Goal: Transaction & Acquisition: Purchase product/service

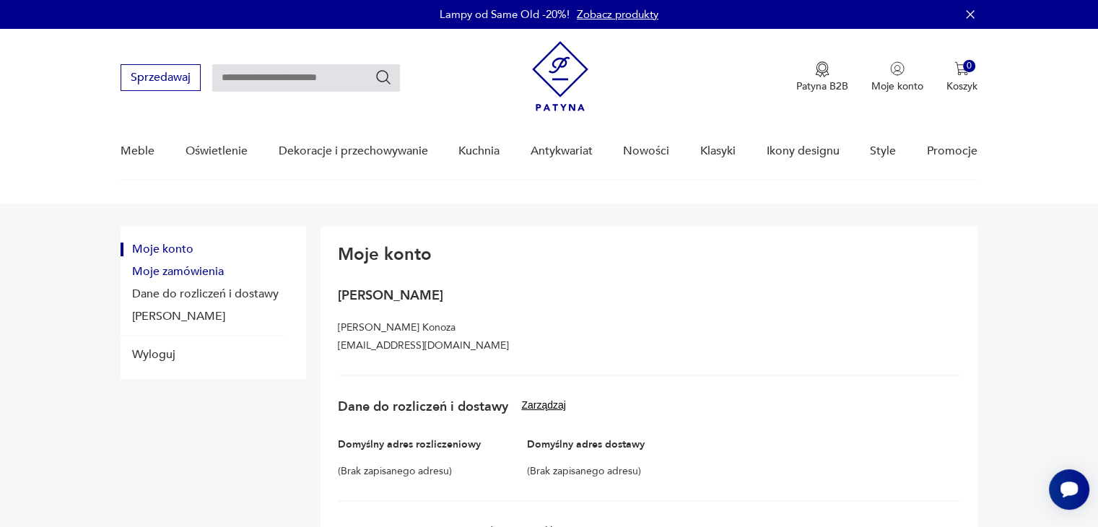
click at [172, 275] on button "Moje zamówienia" at bounding box center [203, 272] width 164 height 14
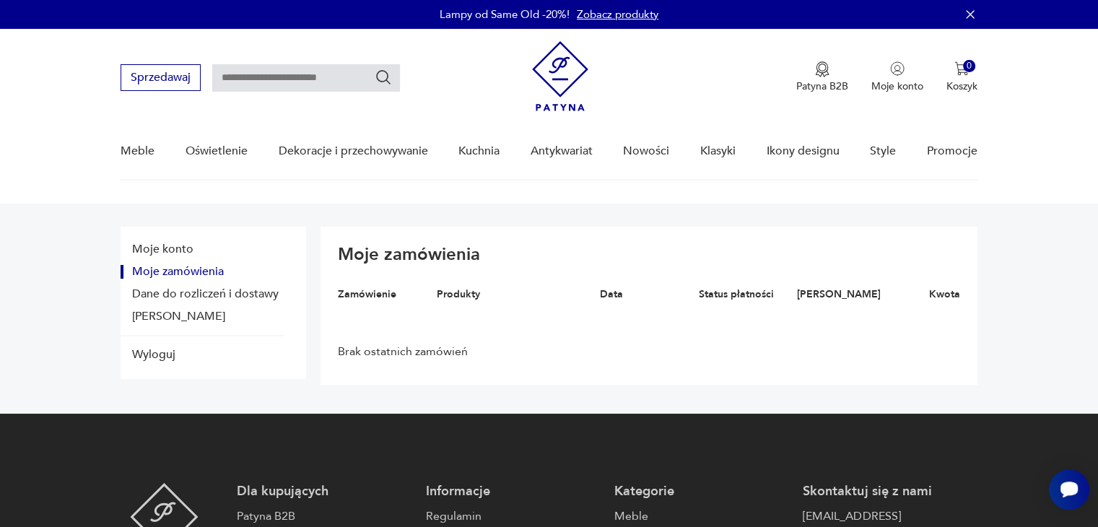
click at [210, 271] on button "Moje zamówienia" at bounding box center [203, 272] width 164 height 14
click at [184, 249] on button "Moje konto" at bounding box center [203, 250] width 164 height 14
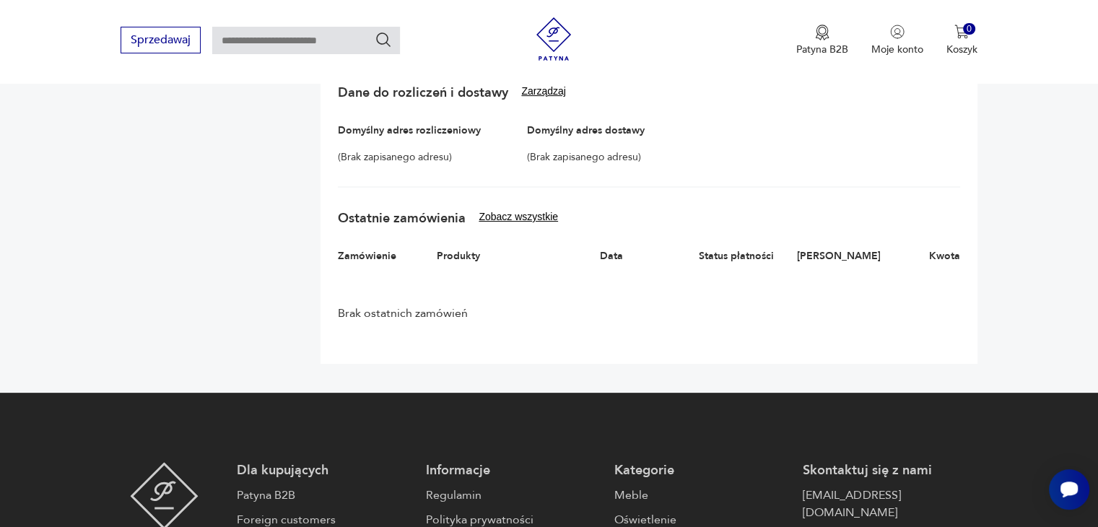
scroll to position [289, 0]
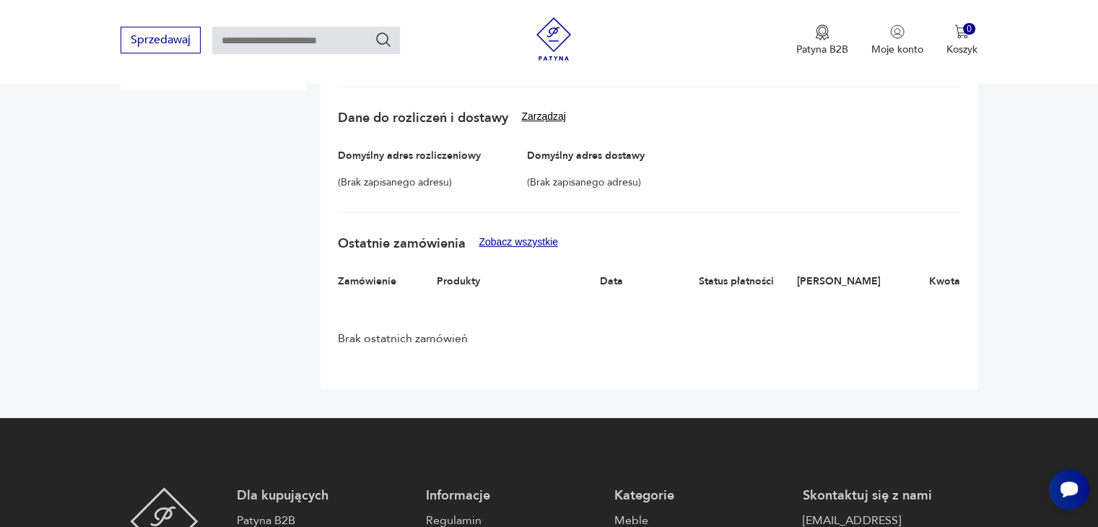
click at [520, 238] on button "Zobacz wszystkie" at bounding box center [518, 242] width 79 height 12
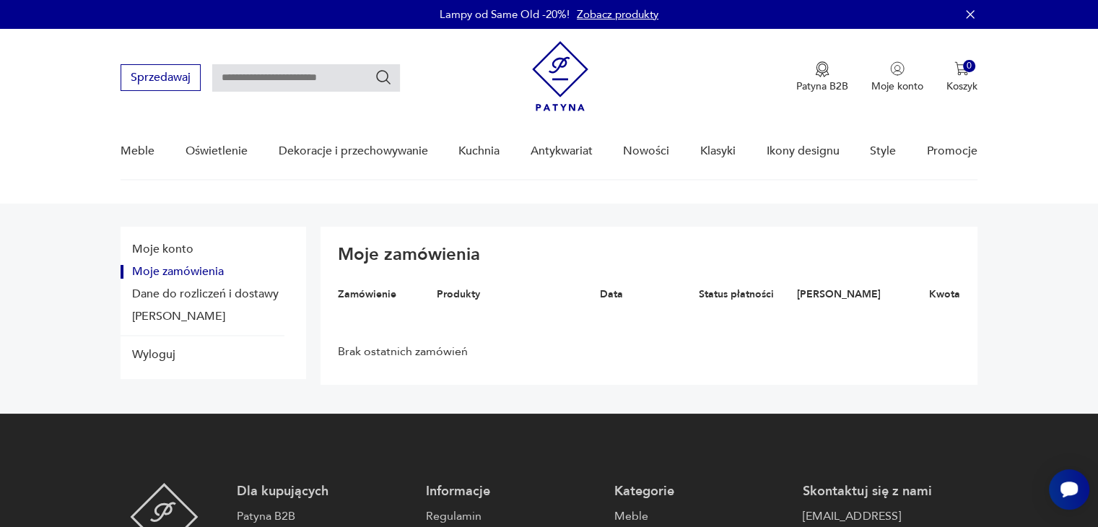
scroll to position [0, 0]
click at [912, 82] on p "Moje konto" at bounding box center [897, 86] width 52 height 14
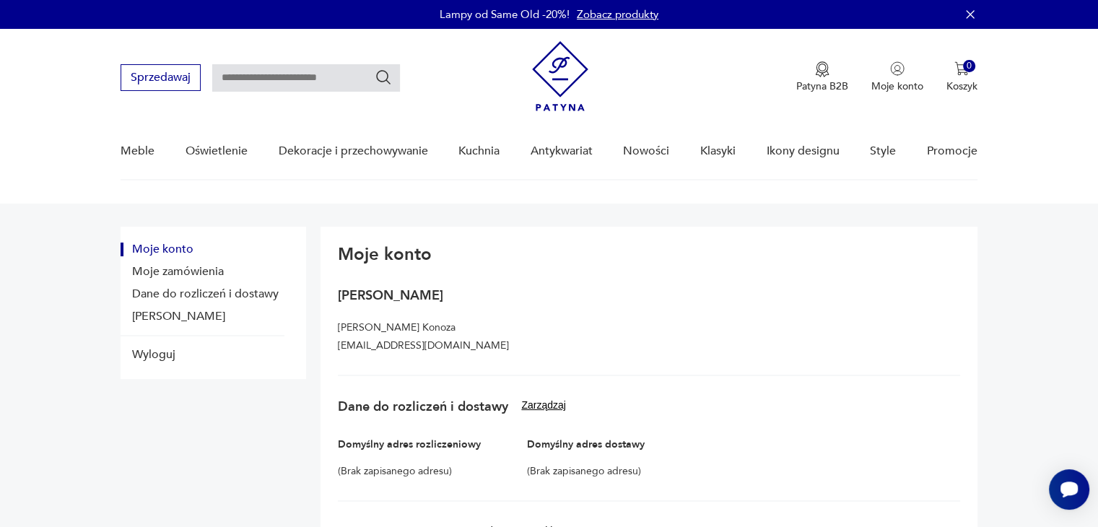
click at [237, 71] on input "text" at bounding box center [306, 77] width 188 height 27
click at [616, 18] on link "Zobacz produkty" at bounding box center [618, 14] width 82 height 14
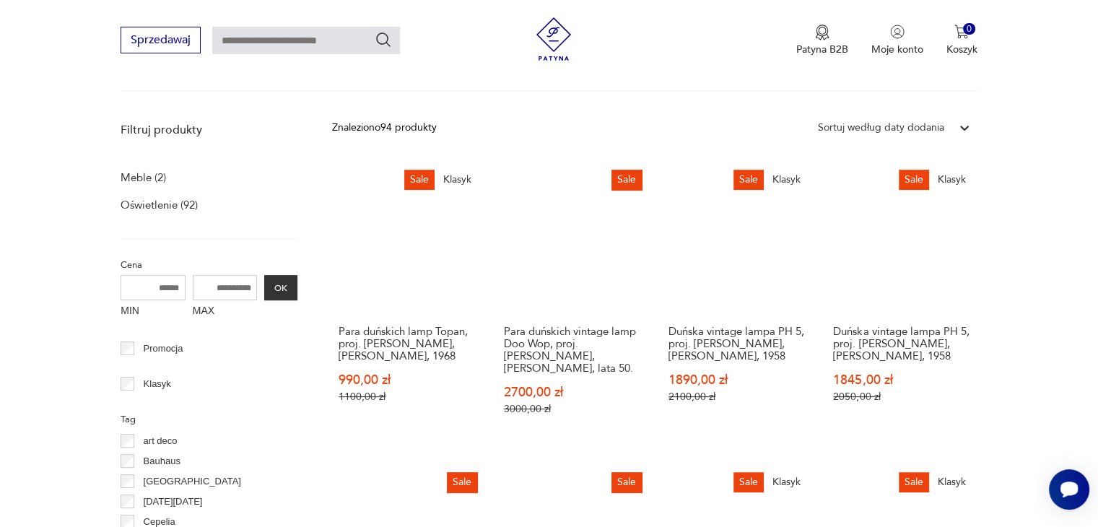
scroll to position [297, 0]
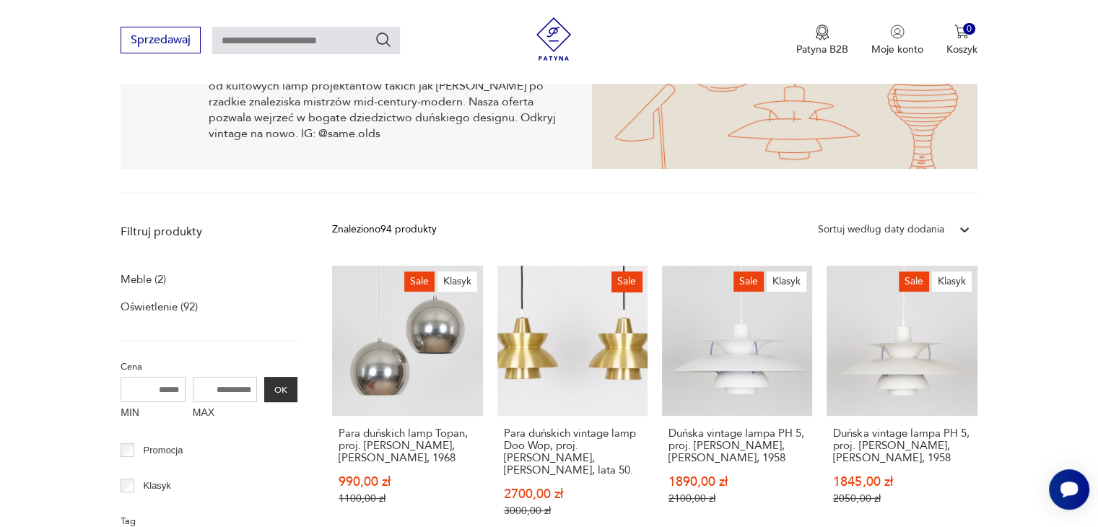
click at [935, 225] on div "Sortuj według daty dodania" at bounding box center [881, 230] width 126 height 16
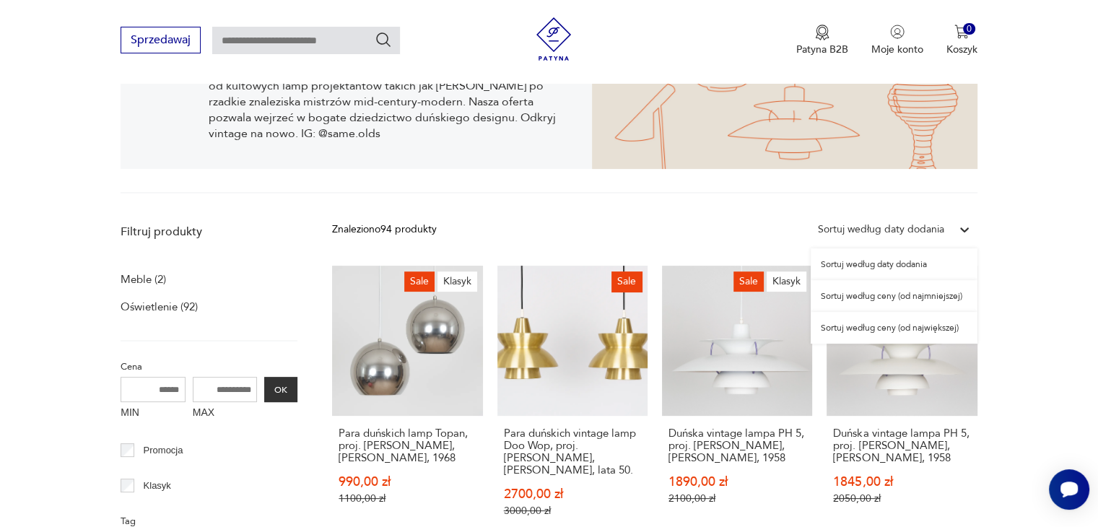
click at [896, 298] on div "Sortuj według ceny (od najmniejszej)" at bounding box center [894, 296] width 167 height 32
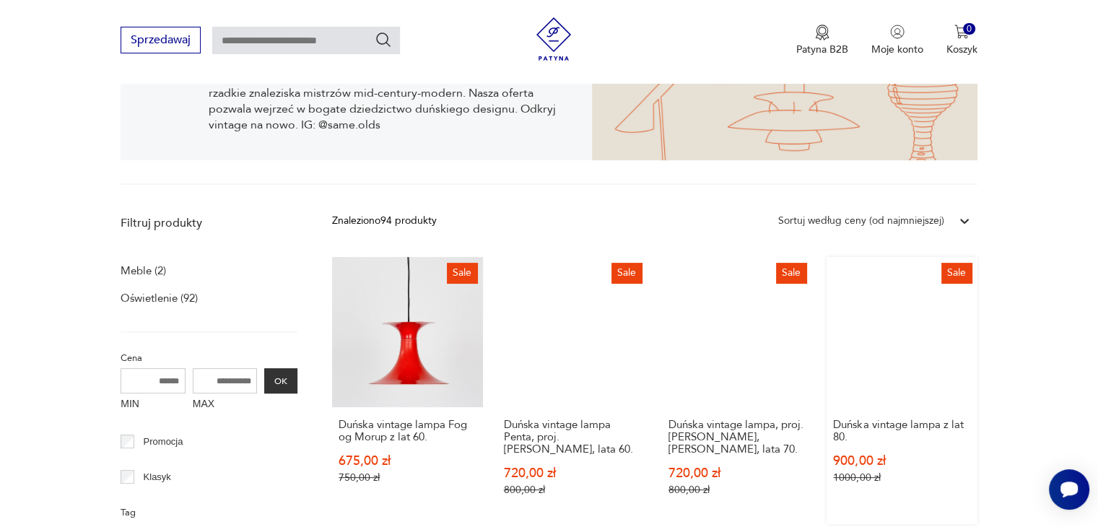
scroll to position [297, 0]
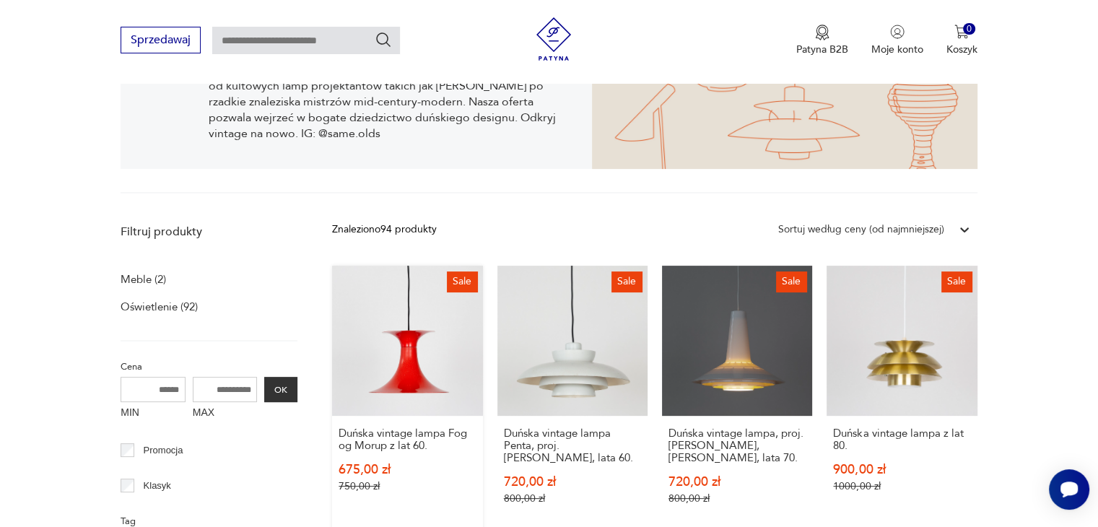
click at [423, 354] on link "Sale Duńska vintage lampa Fog og Morup z lat 60. 675,00 zł 750,00 zł" at bounding box center [407, 399] width 150 height 267
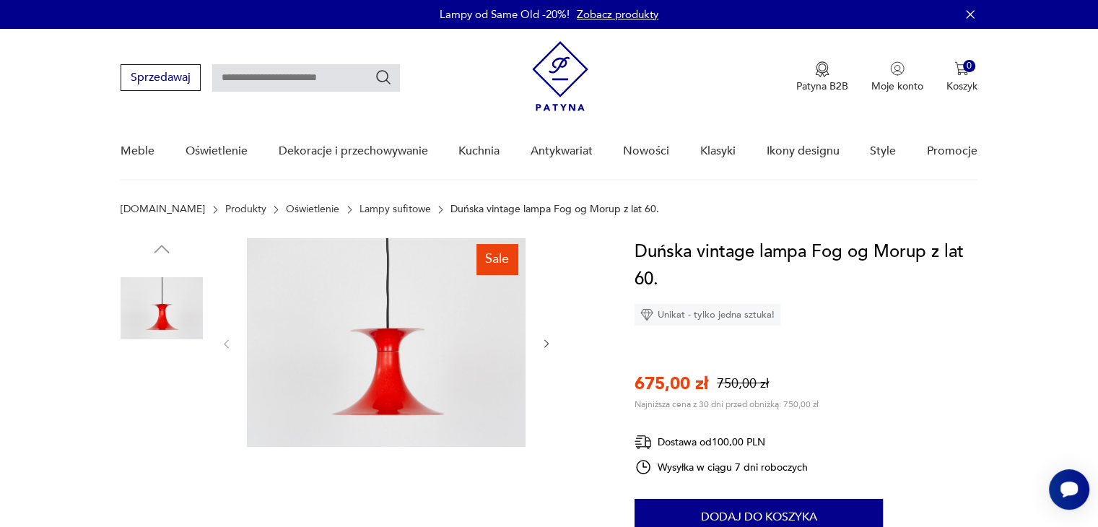
click at [352, 354] on img at bounding box center [386, 342] width 279 height 209
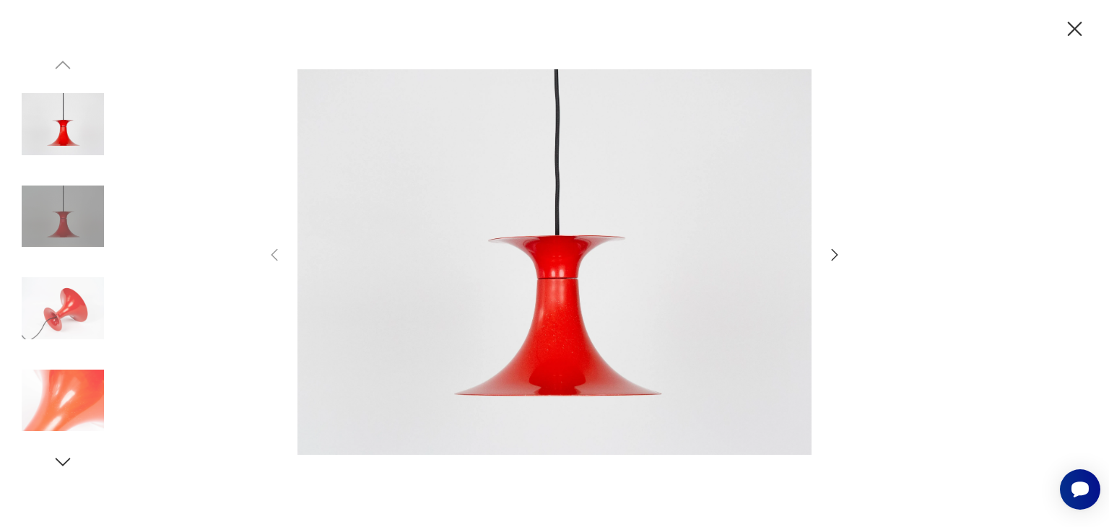
click at [832, 258] on icon "button" at bounding box center [834, 254] width 17 height 17
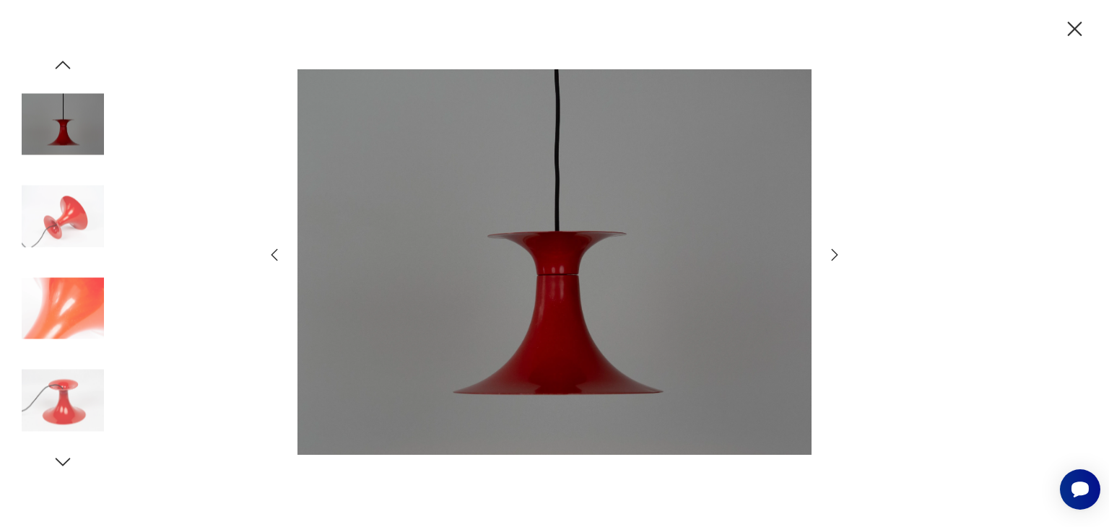
click at [832, 257] on icon "button" at bounding box center [834, 254] width 17 height 17
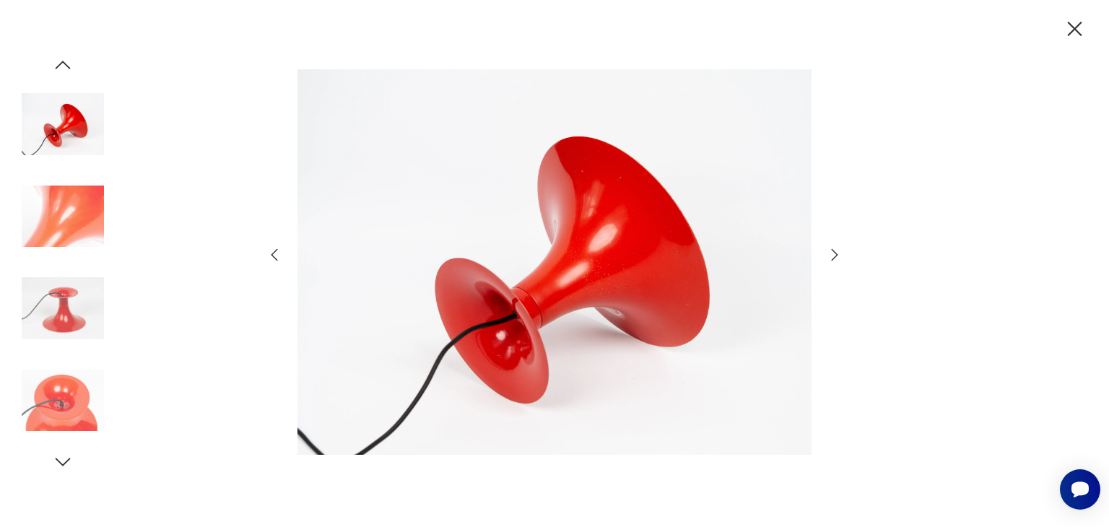
click at [832, 257] on icon "button" at bounding box center [834, 254] width 17 height 17
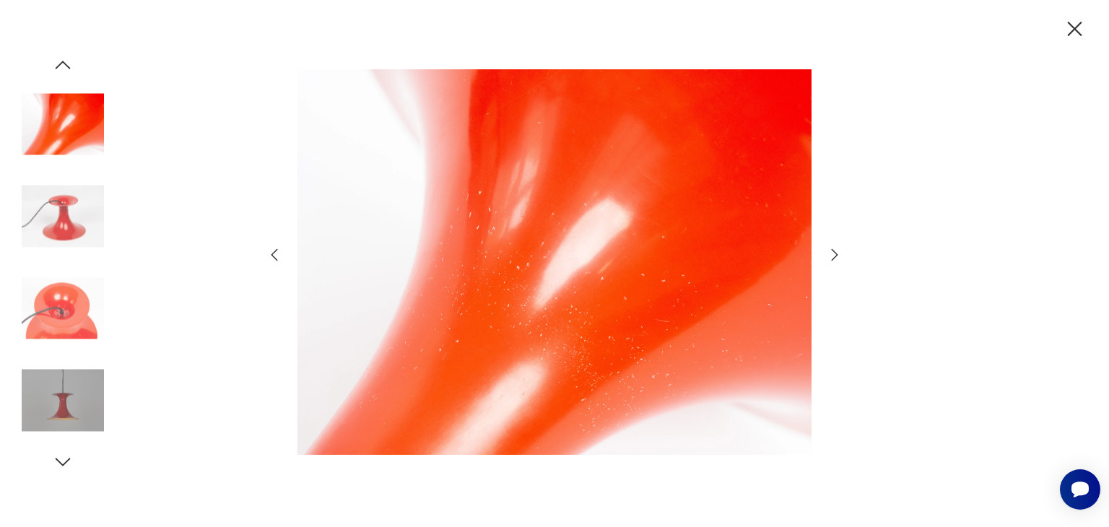
click at [832, 257] on icon "button" at bounding box center [834, 254] width 17 height 17
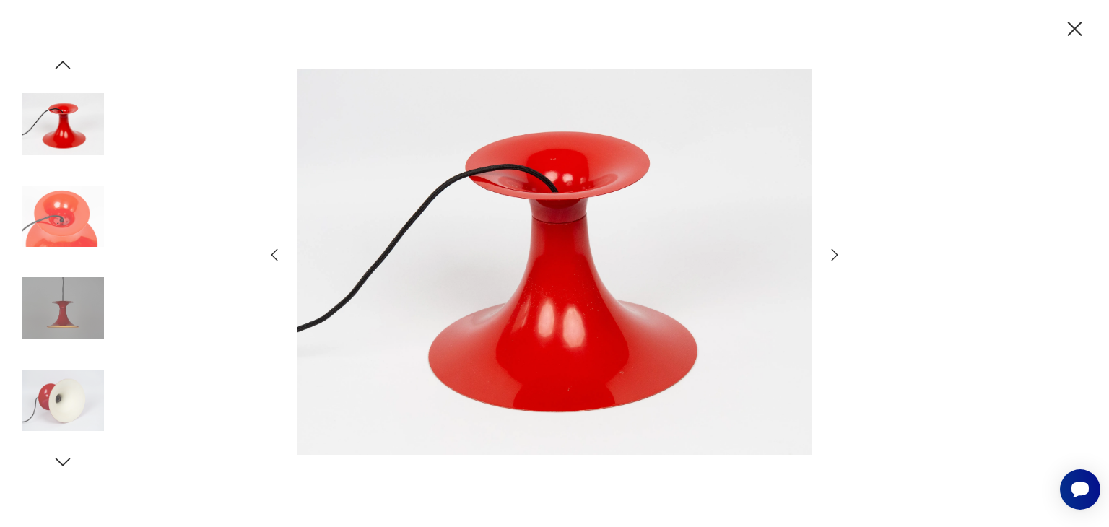
click at [830, 257] on icon "button" at bounding box center [834, 254] width 17 height 17
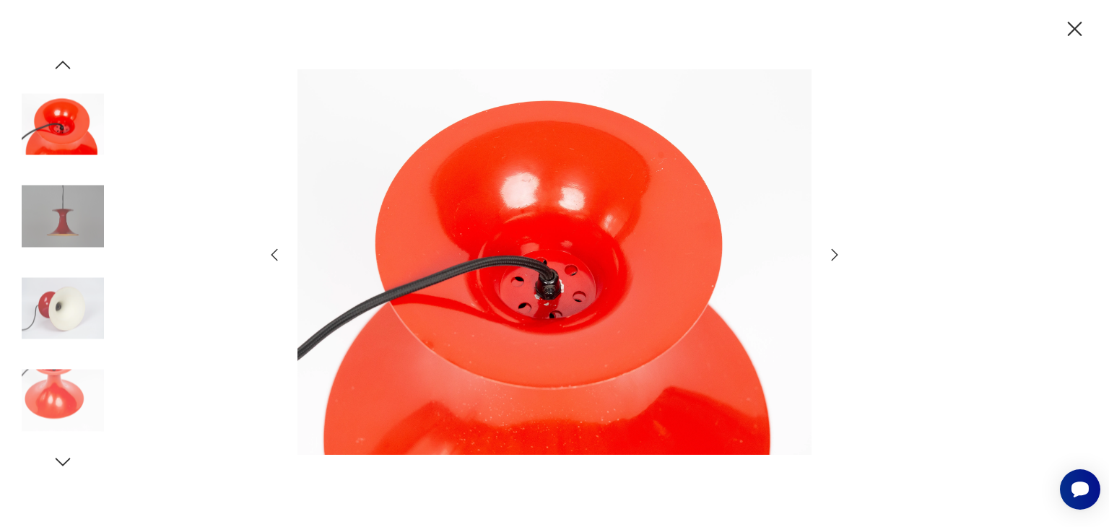
click at [830, 257] on icon "button" at bounding box center [834, 254] width 17 height 17
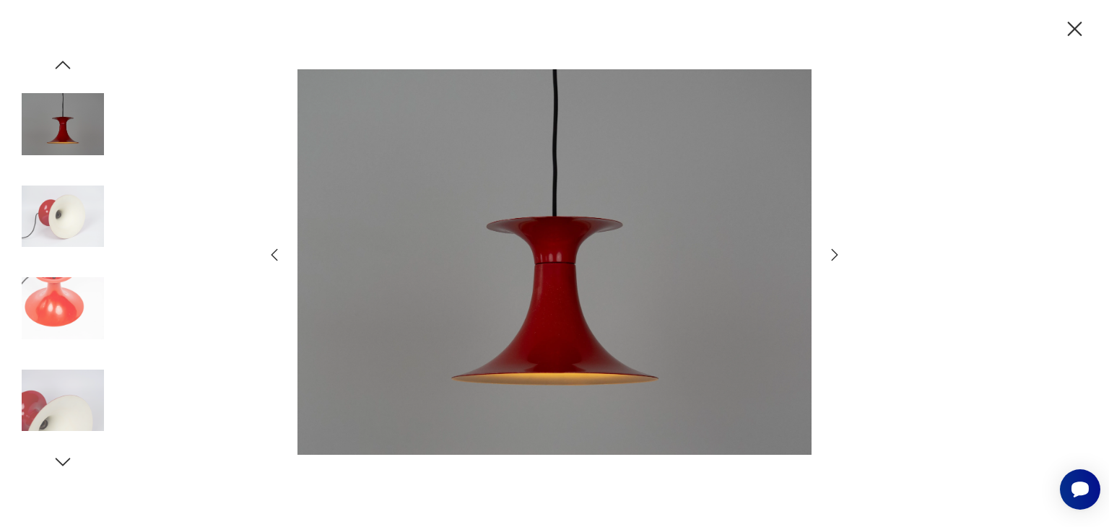
click at [830, 257] on icon "button" at bounding box center [834, 254] width 17 height 17
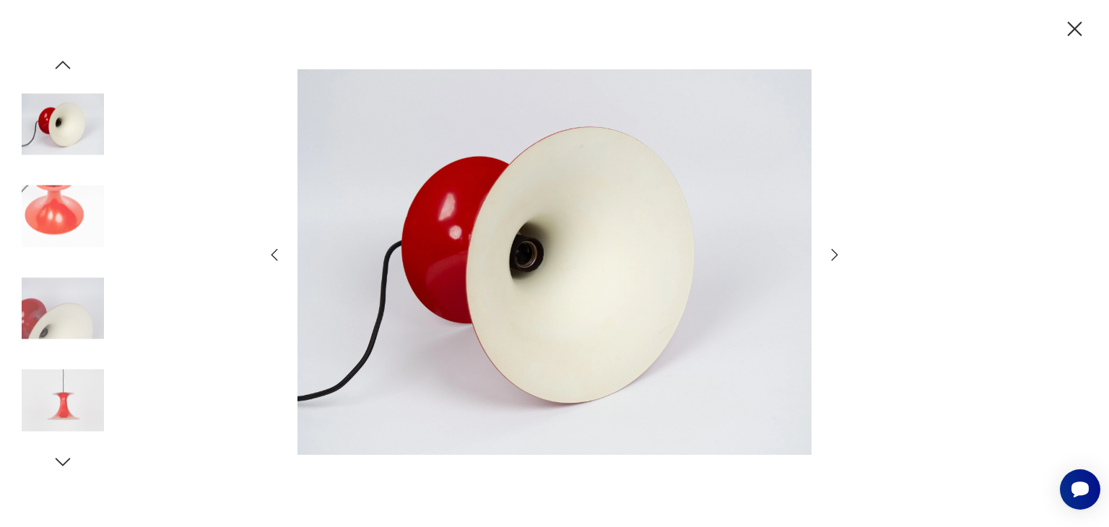
click at [1077, 25] on icon "button" at bounding box center [1074, 29] width 25 height 25
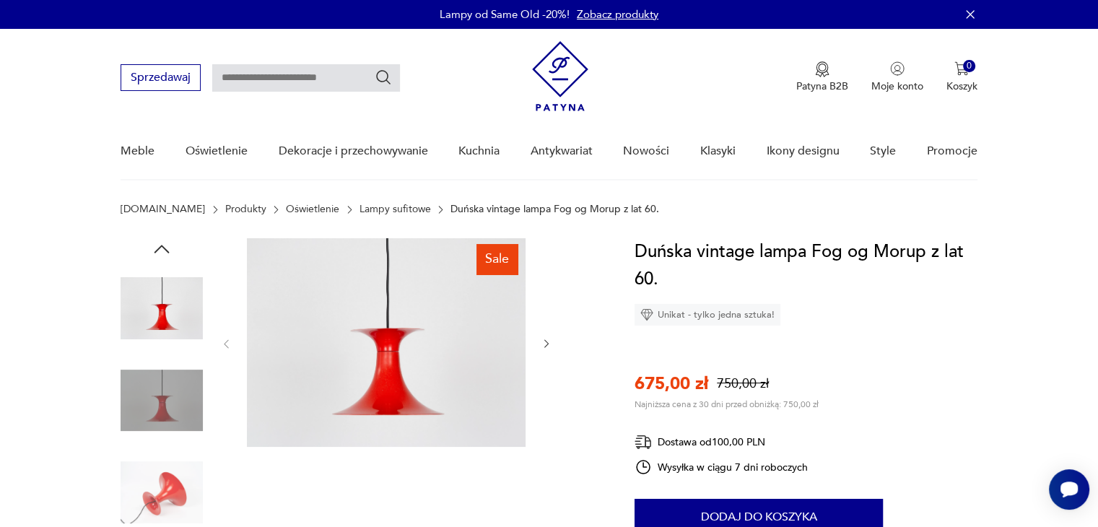
click at [275, 82] on input "text" at bounding box center [306, 77] width 188 height 27
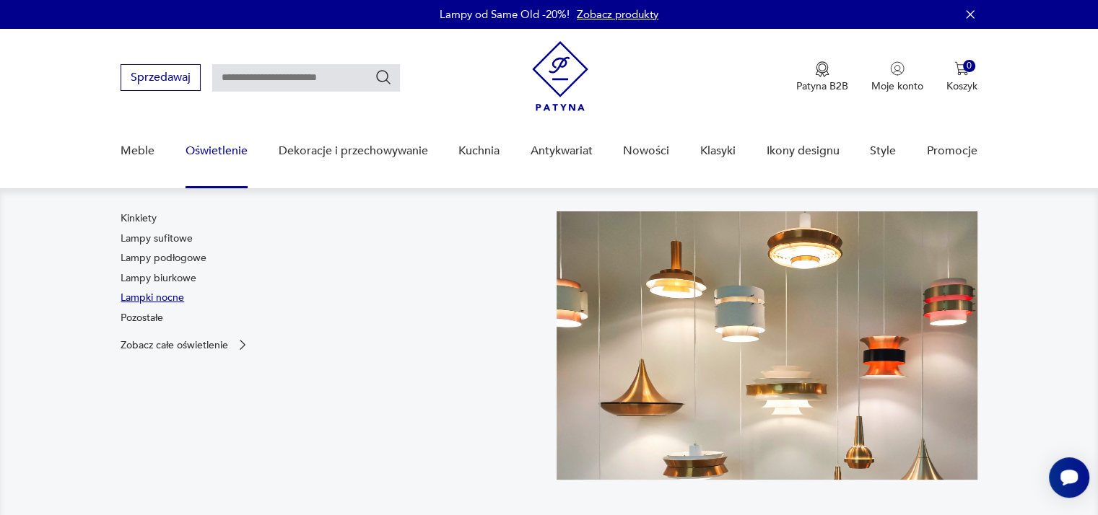
click at [173, 296] on link "Lampki nocne" at bounding box center [153, 298] width 64 height 14
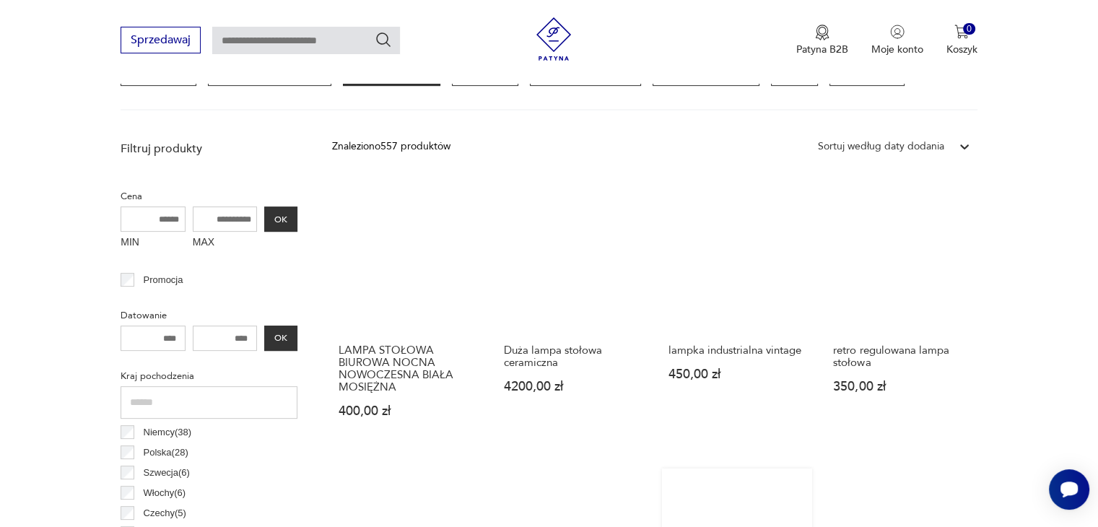
scroll to position [389, 0]
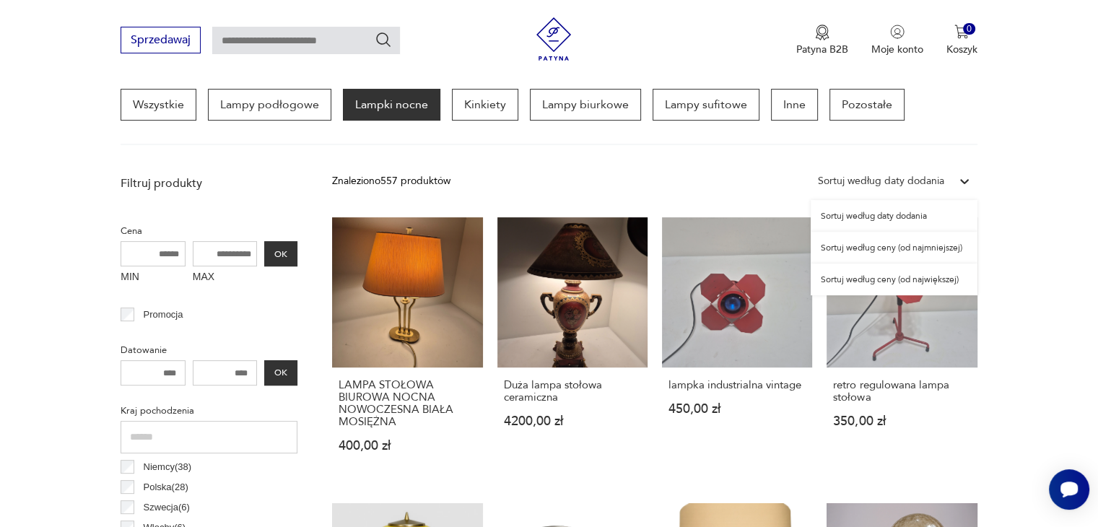
click at [944, 186] on div "Sortuj według daty dodania" at bounding box center [881, 181] width 141 height 19
click at [789, 357] on link "lampka industrialna vintage 450,00 zł" at bounding box center [737, 348] width 150 height 263
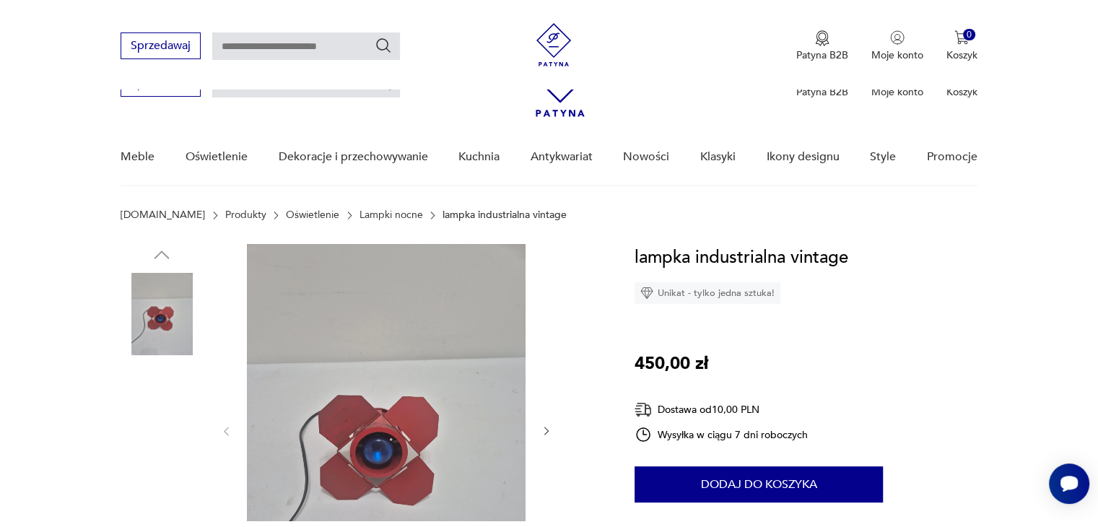
scroll to position [289, 0]
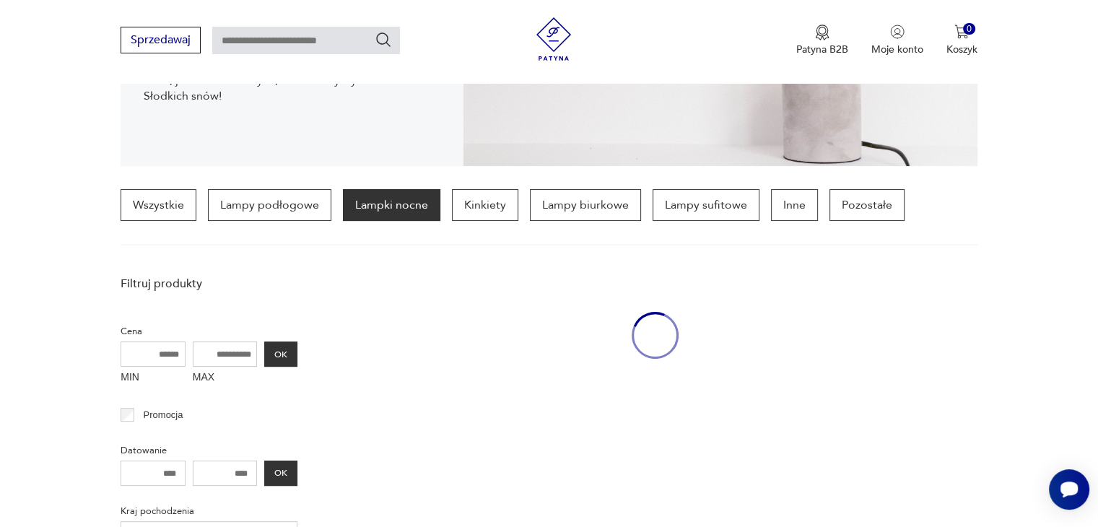
scroll to position [388, 0]
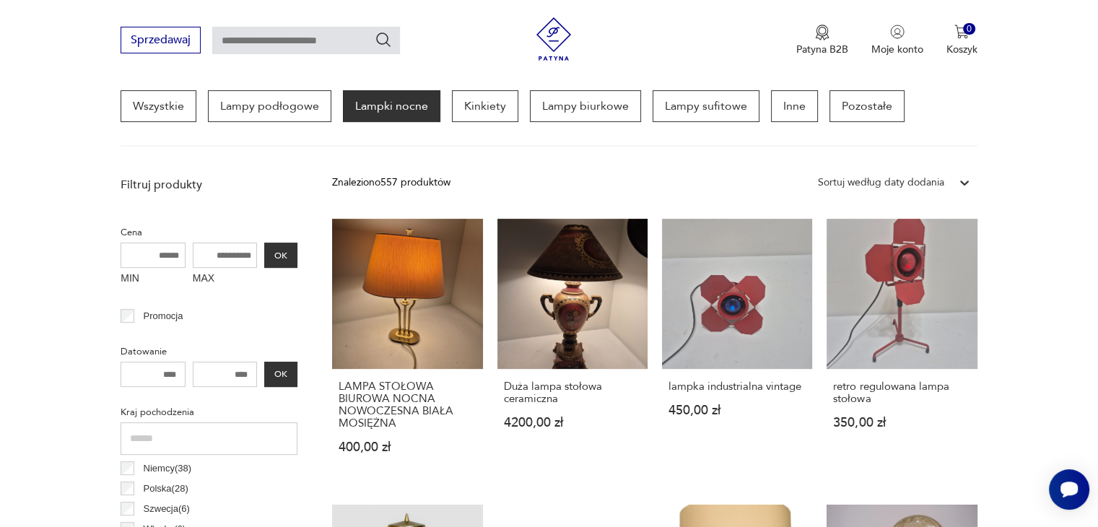
click at [960, 188] on icon at bounding box center [964, 182] width 14 height 14
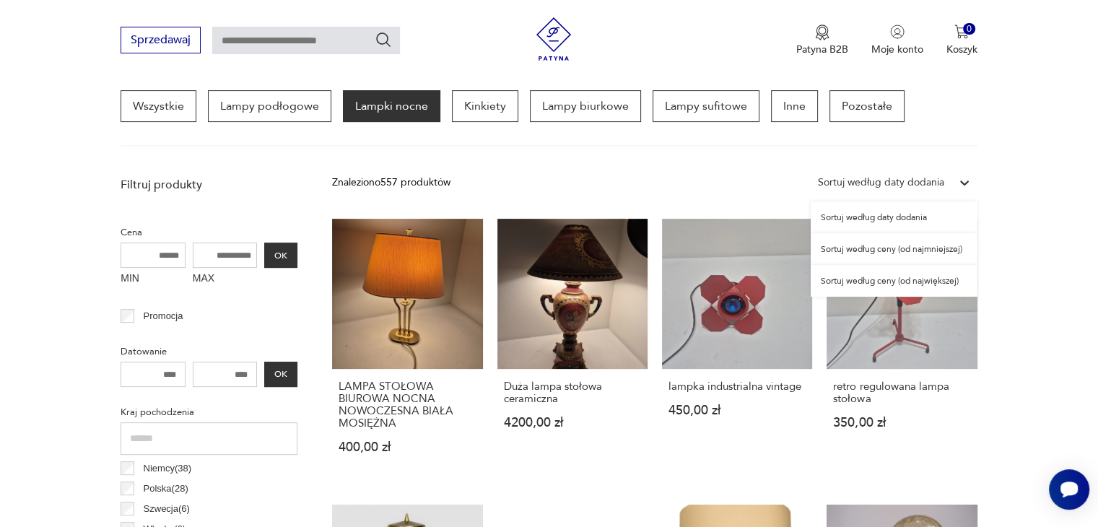
click at [897, 249] on div "Sortuj według ceny (od najmniejszej)" at bounding box center [894, 249] width 167 height 32
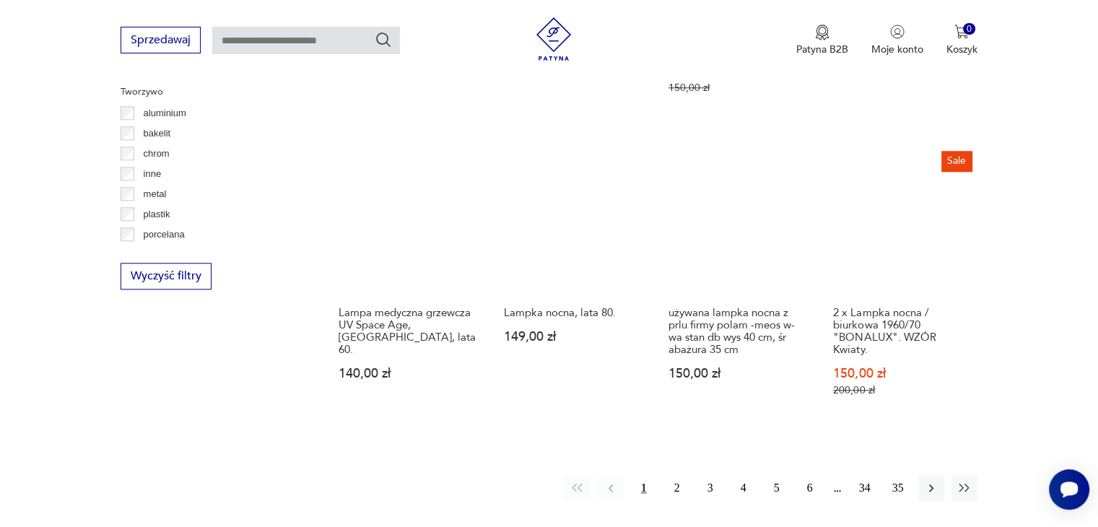
scroll to position [1351, 0]
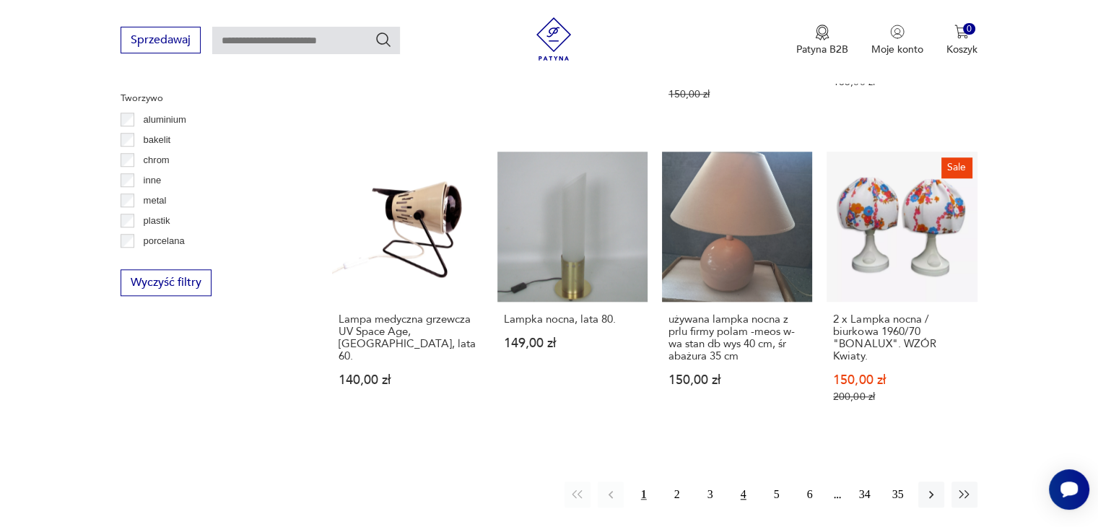
click at [740, 482] on button "4" at bounding box center [744, 495] width 26 height 26
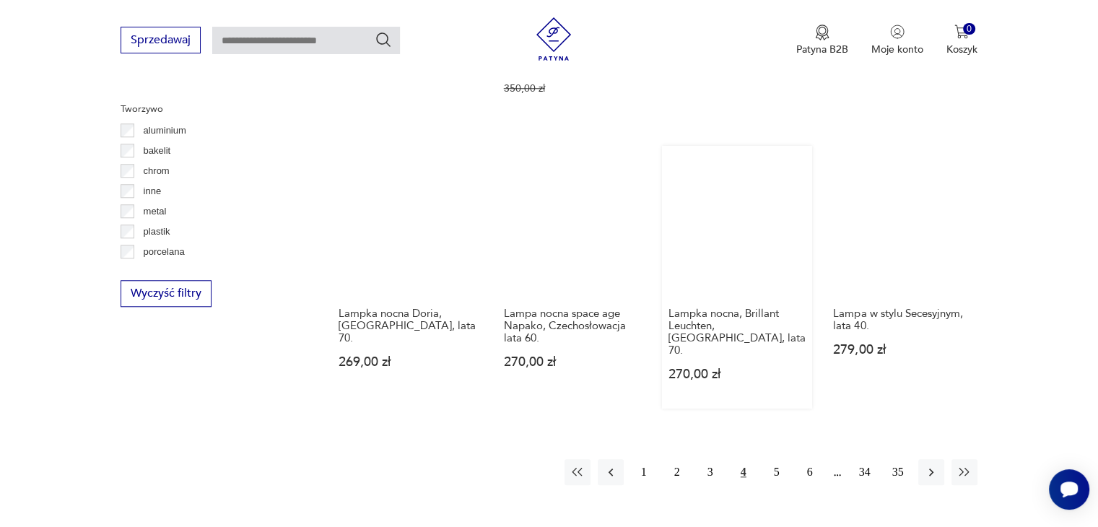
scroll to position [1350, 0]
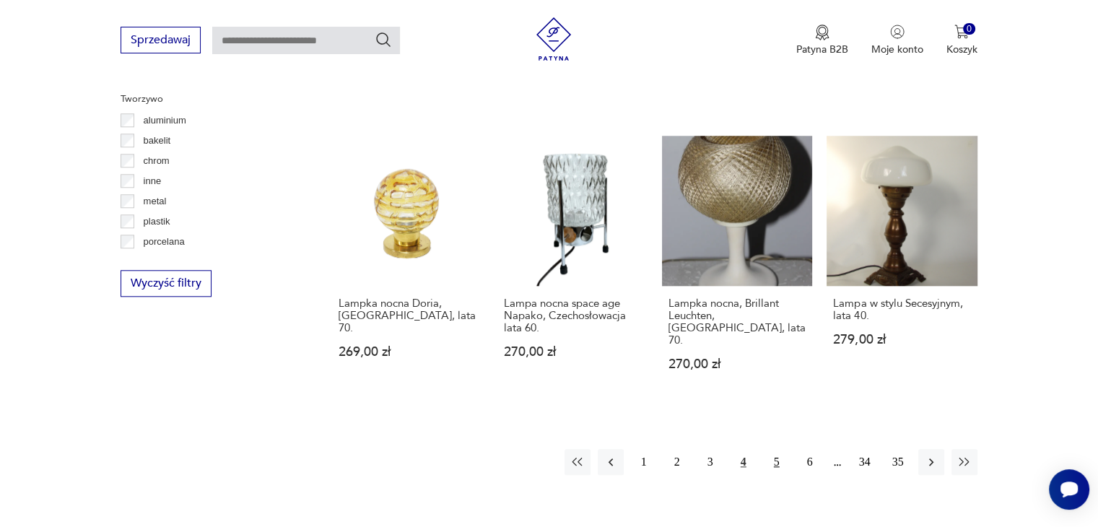
click at [770, 449] on button "5" at bounding box center [777, 462] width 26 height 26
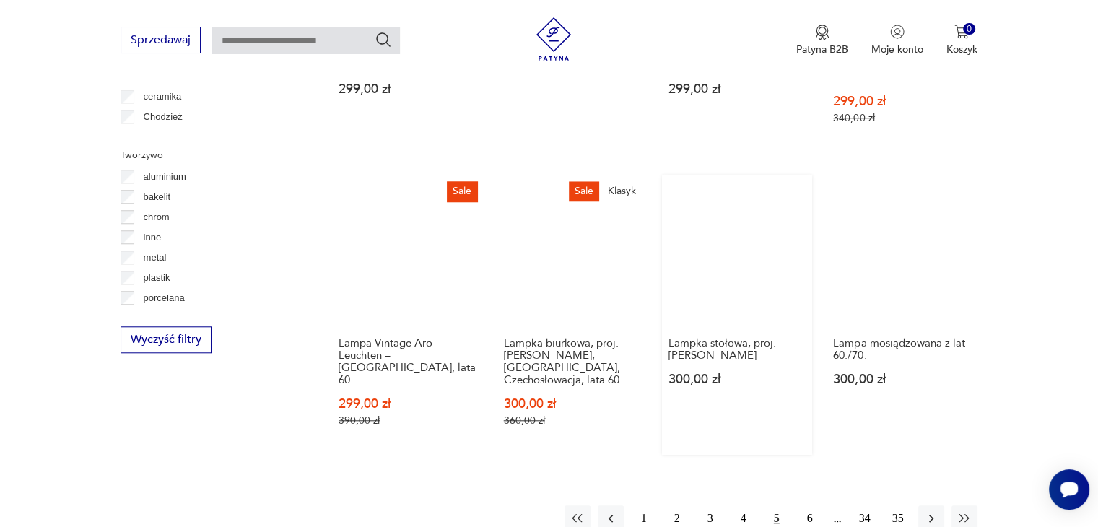
scroll to position [1351, 0]
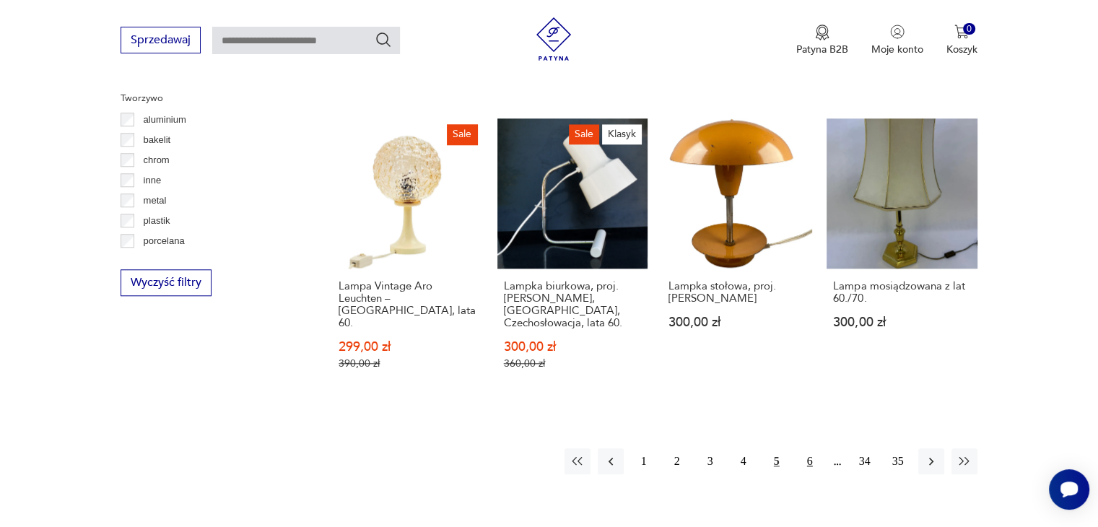
click at [814, 448] on button "6" at bounding box center [810, 461] width 26 height 26
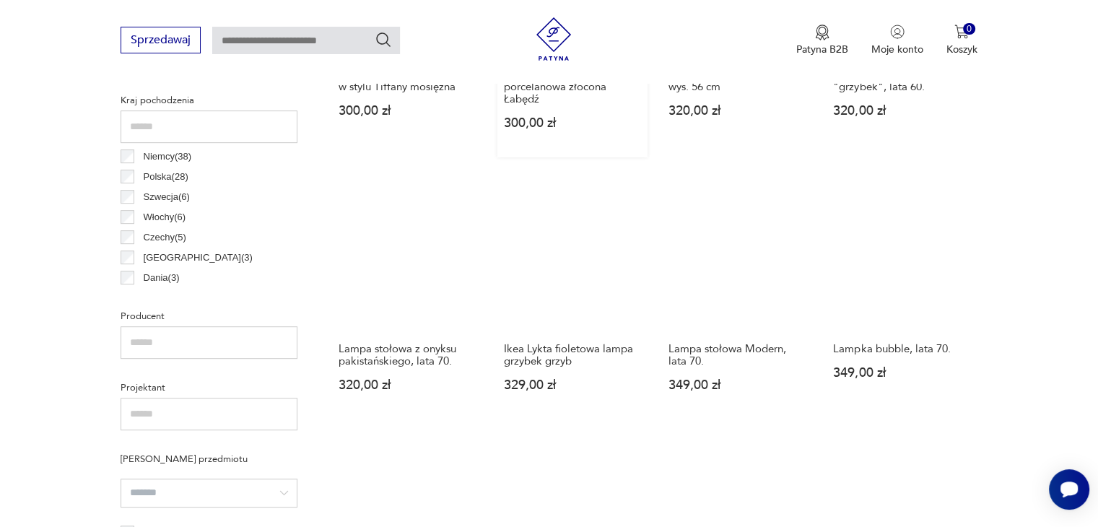
scroll to position [700, 0]
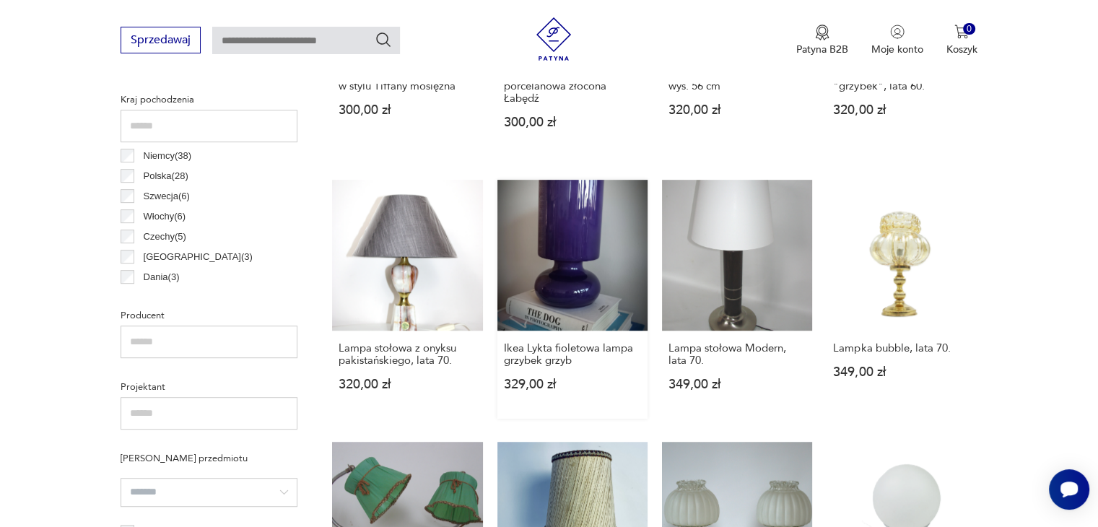
click at [557, 266] on link "Ikea Lykta fioletowa lampa grzybek grzyb 329,00 zł" at bounding box center [572, 299] width 150 height 238
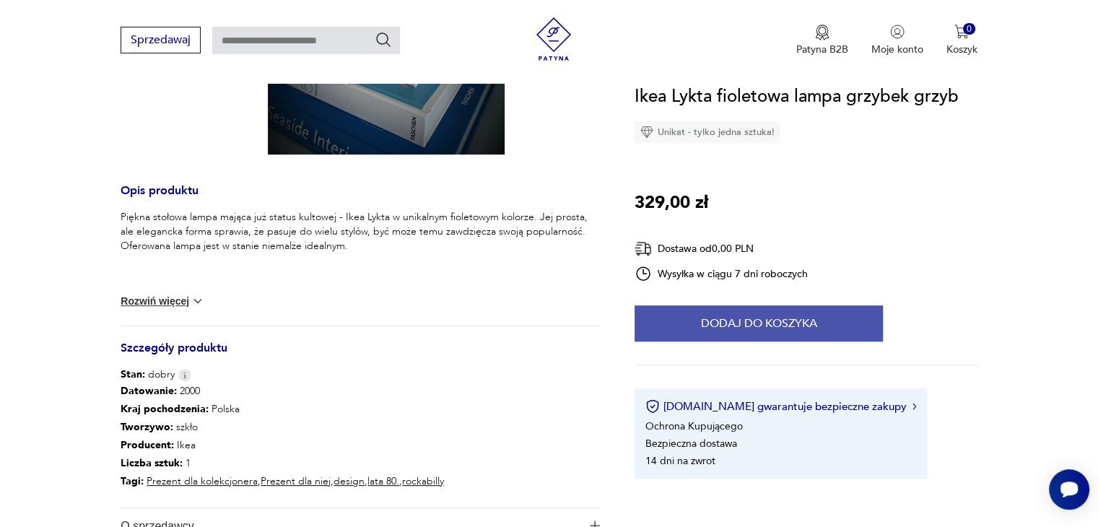
scroll to position [217, 0]
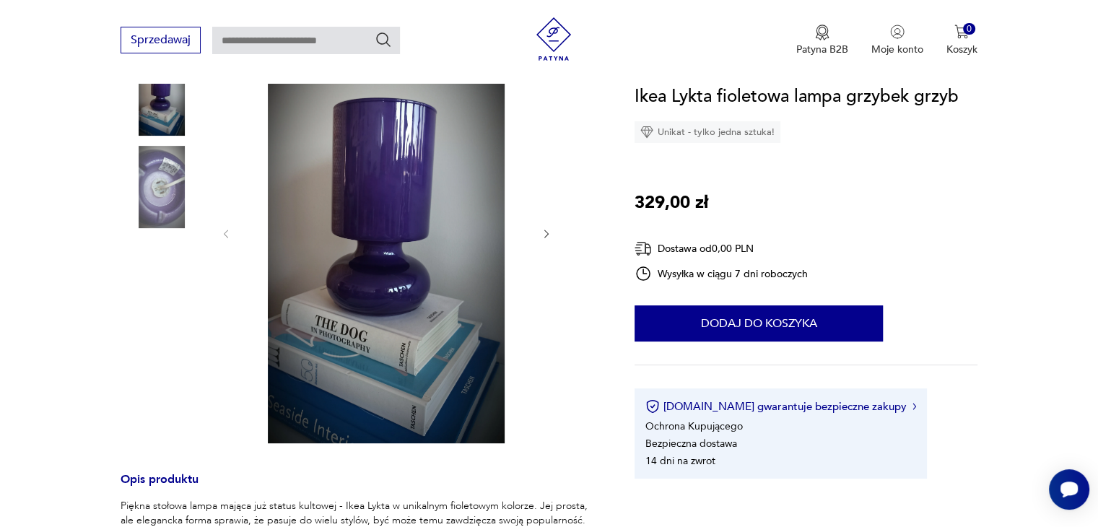
click at [538, 235] on div at bounding box center [386, 234] width 332 height 424
click at [546, 232] on icon "button" at bounding box center [547, 234] width 12 height 12
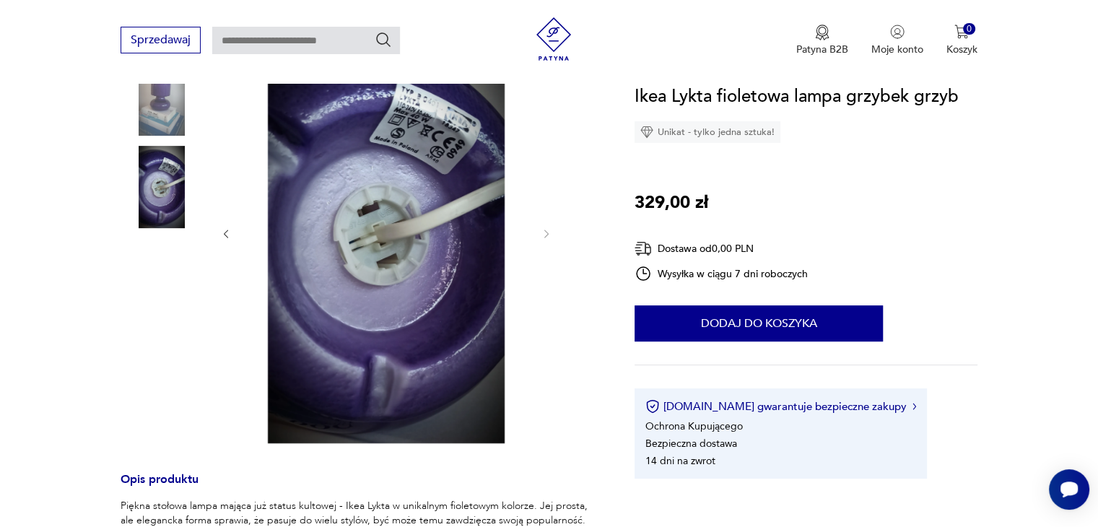
click at [167, 116] on img at bounding box center [162, 94] width 82 height 82
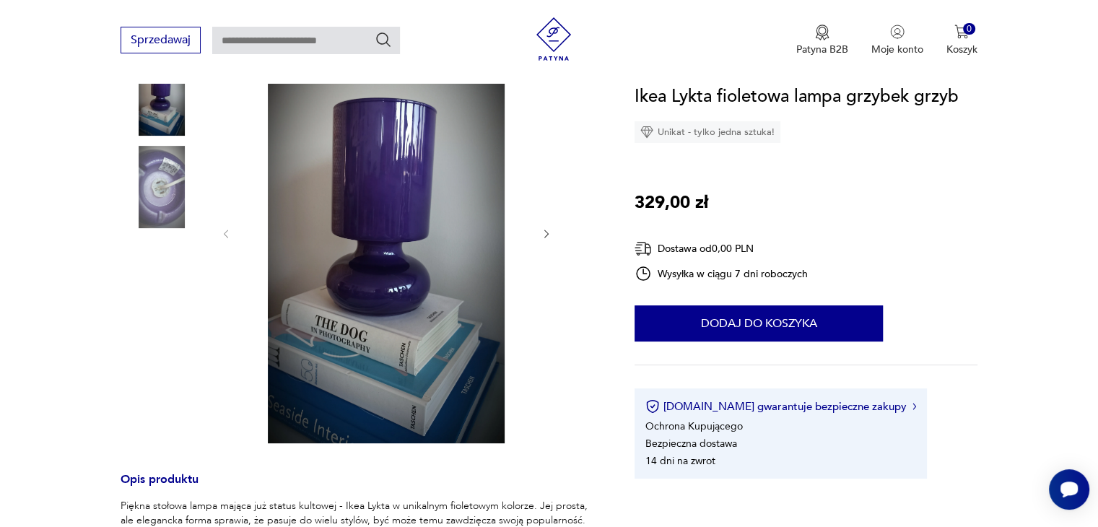
click at [406, 268] on img at bounding box center [386, 233] width 279 height 422
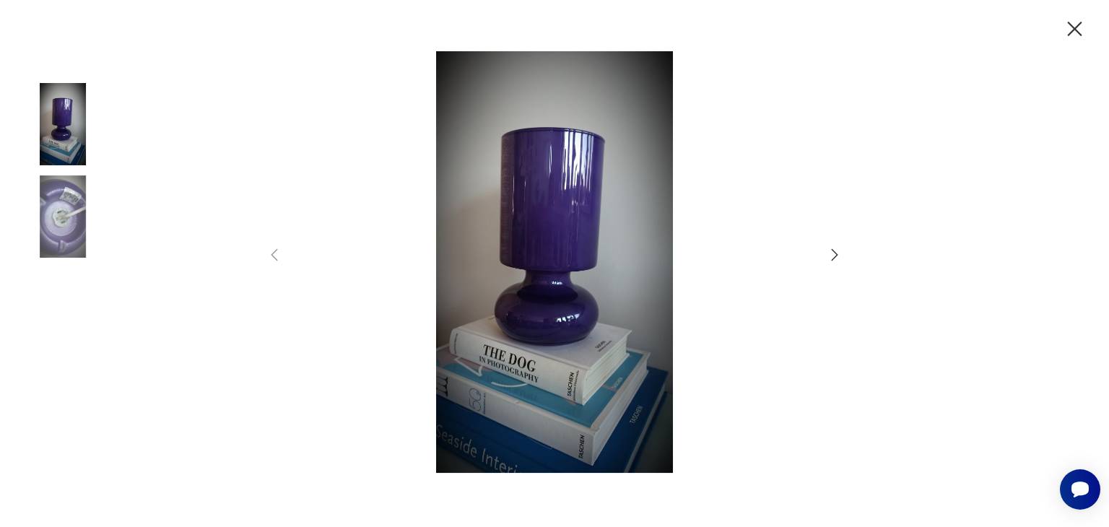
click at [1060, 32] on div at bounding box center [554, 263] width 1109 height 527
click at [1083, 22] on icon "button" at bounding box center [1074, 29] width 25 height 25
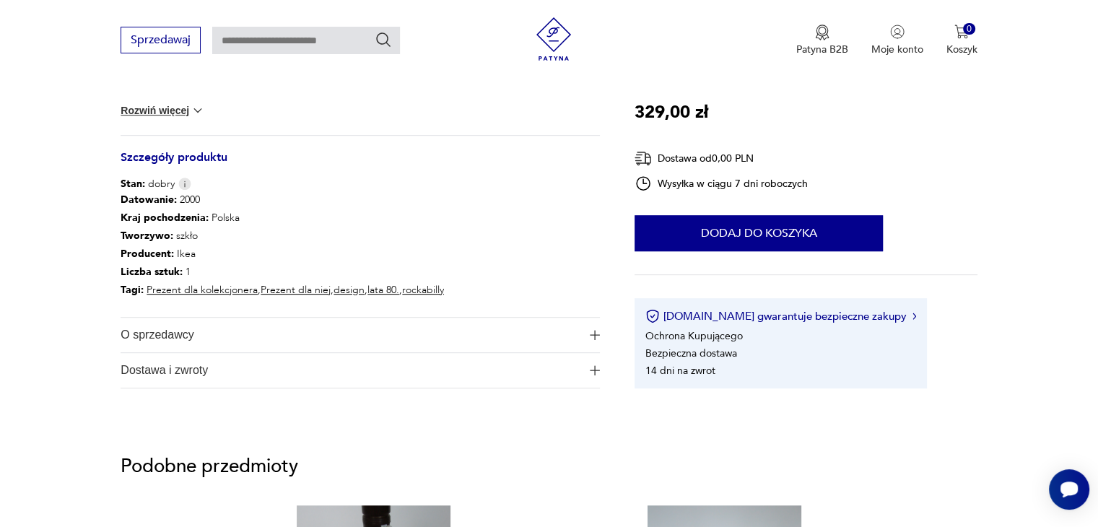
scroll to position [722, 0]
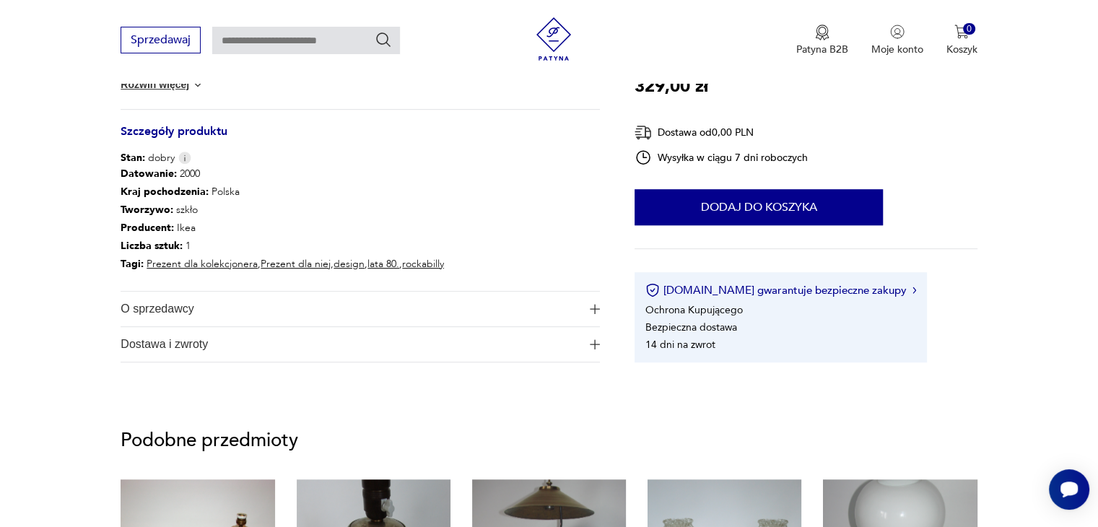
click at [263, 318] on span "O sprzedawcy" at bounding box center [350, 309] width 459 height 35
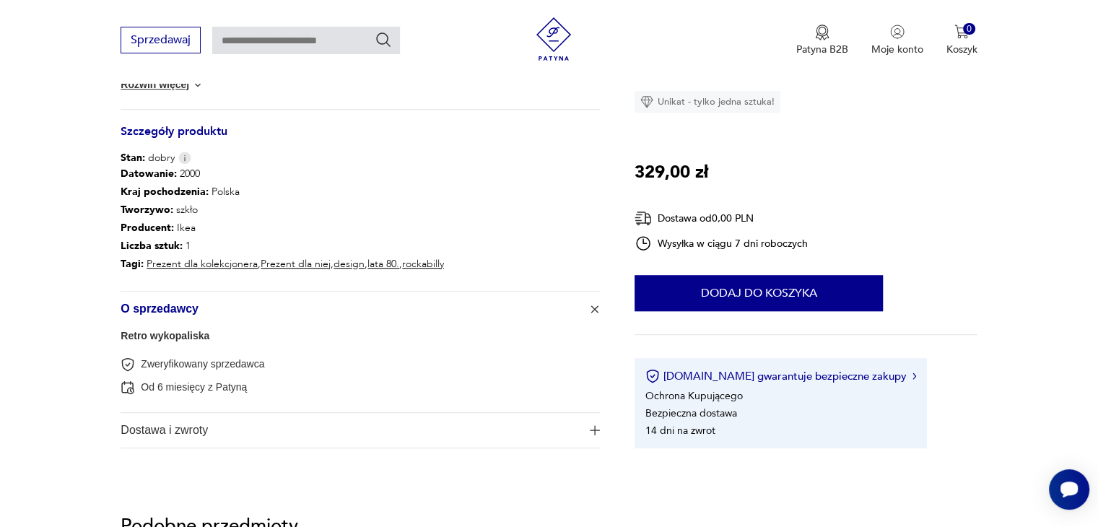
click at [147, 334] on link "Retro wykopaliska" at bounding box center [165, 336] width 89 height 12
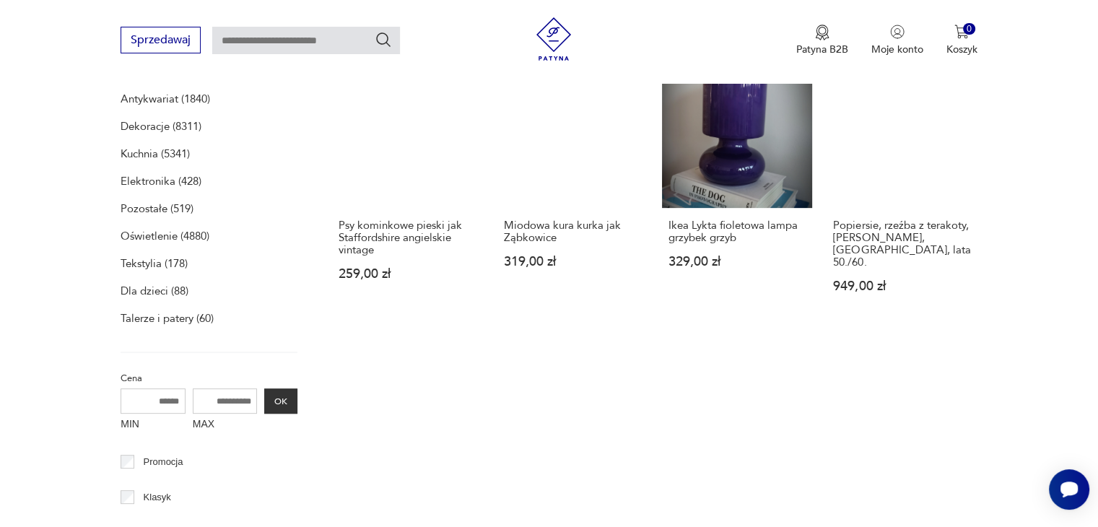
scroll to position [442, 0]
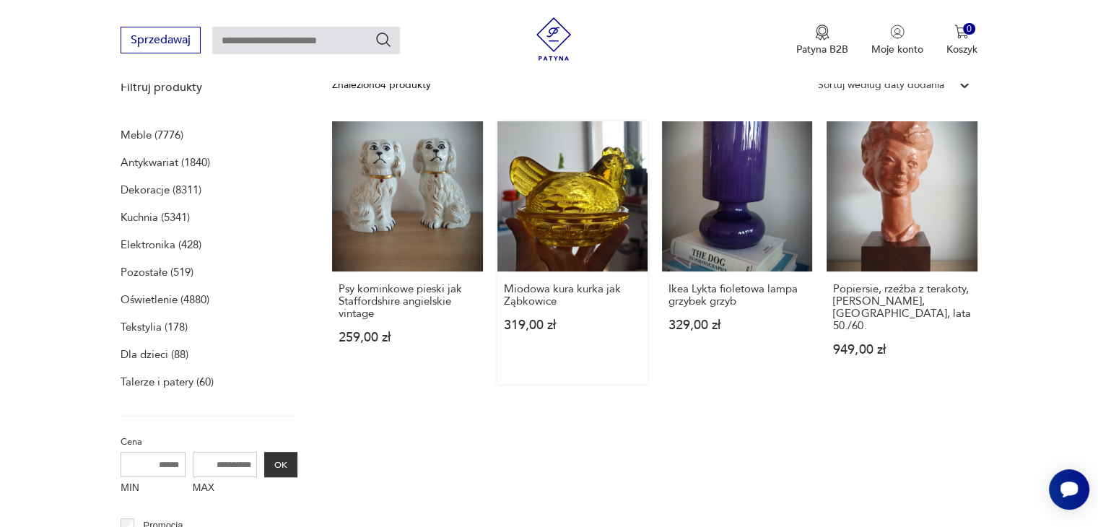
click at [626, 222] on link "Miodowa kura kurka jak Ząbkowice 319,00 zł" at bounding box center [572, 252] width 150 height 263
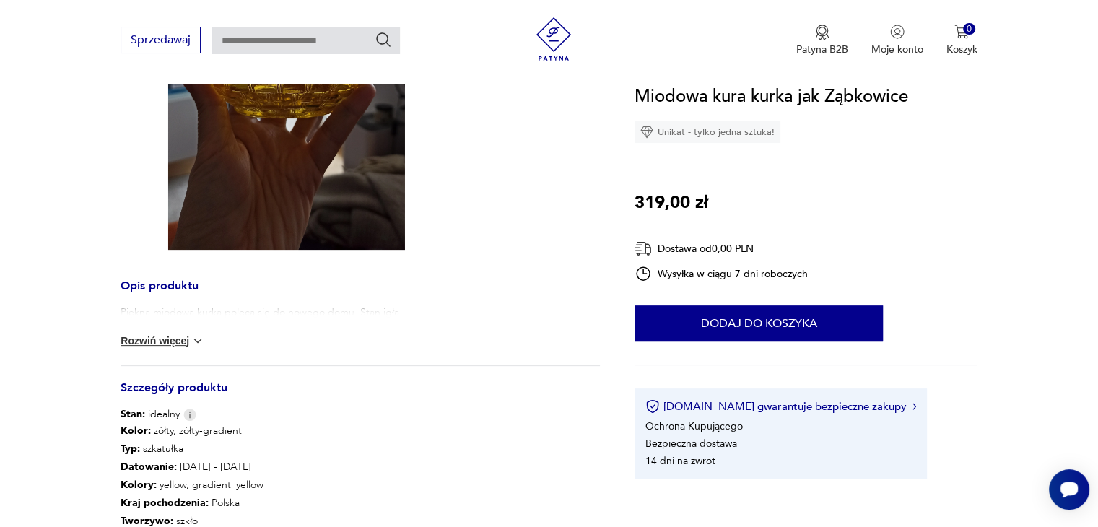
scroll to position [650, 0]
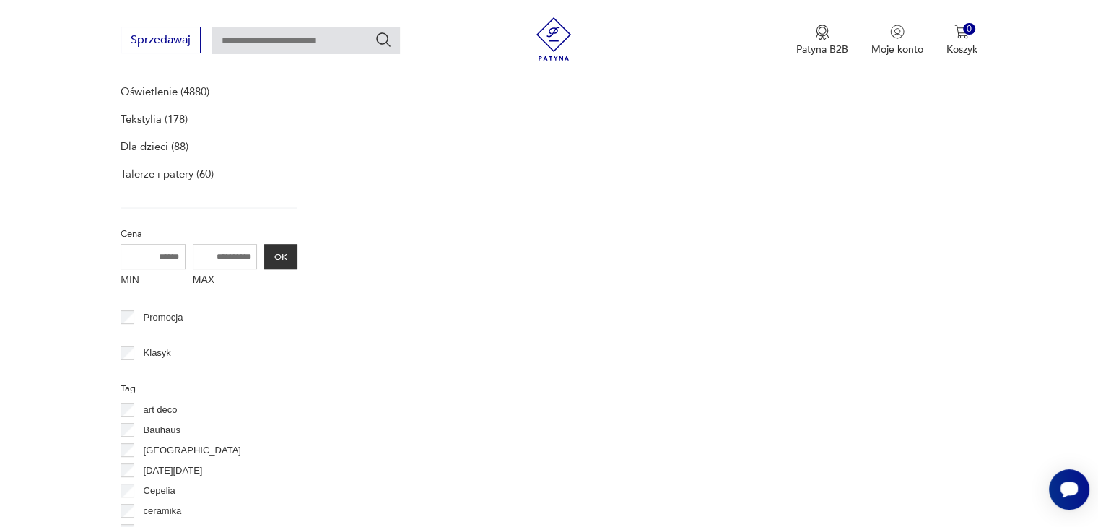
scroll to position [442, 0]
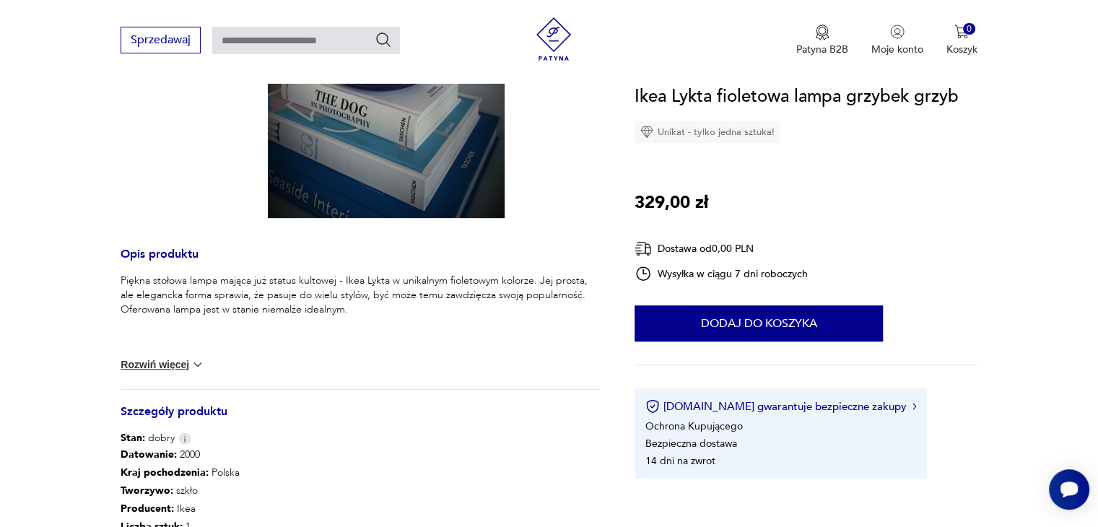
scroll to position [722, 0]
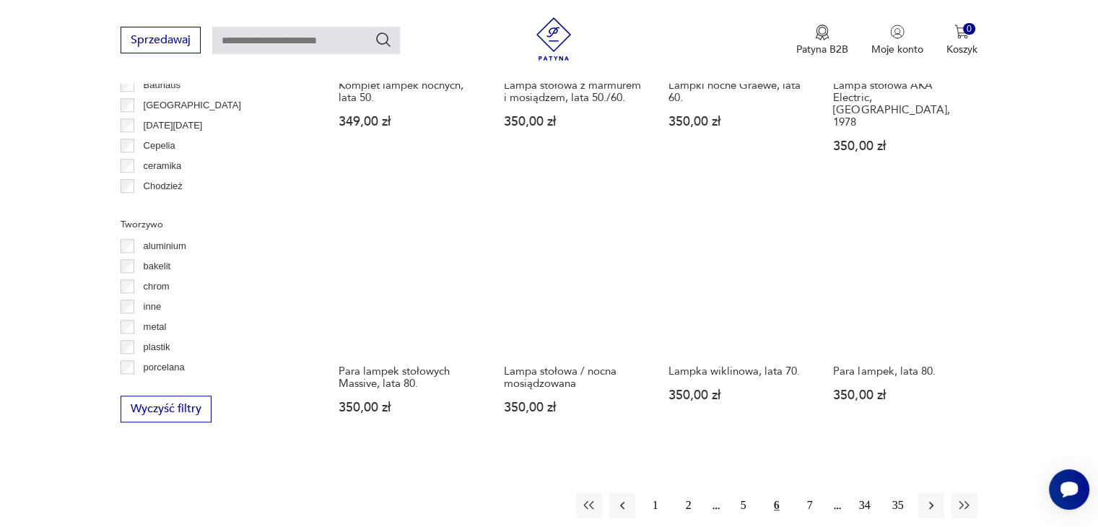
scroll to position [1350, 0]
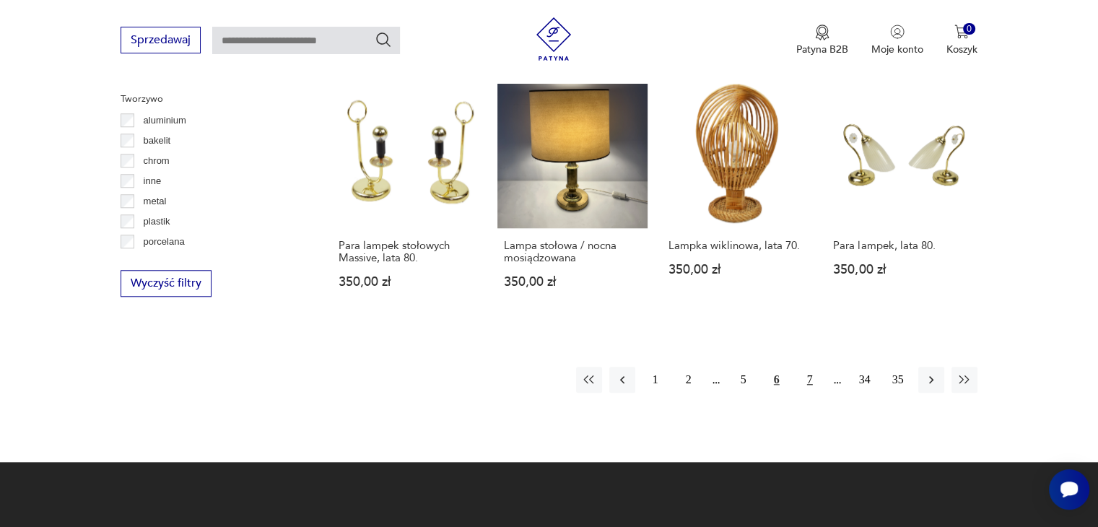
click at [804, 367] on button "7" at bounding box center [810, 380] width 26 height 26
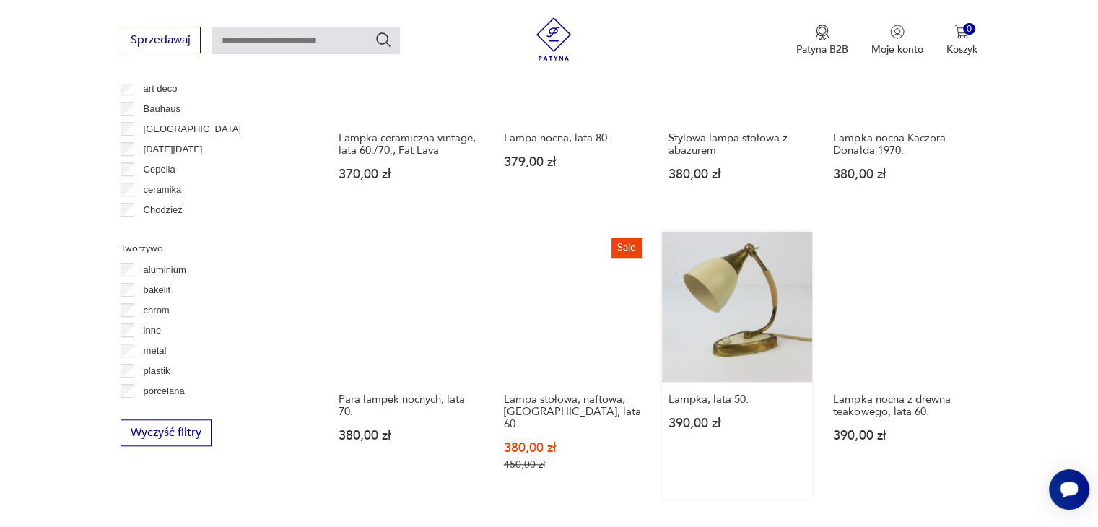
scroll to position [1351, 0]
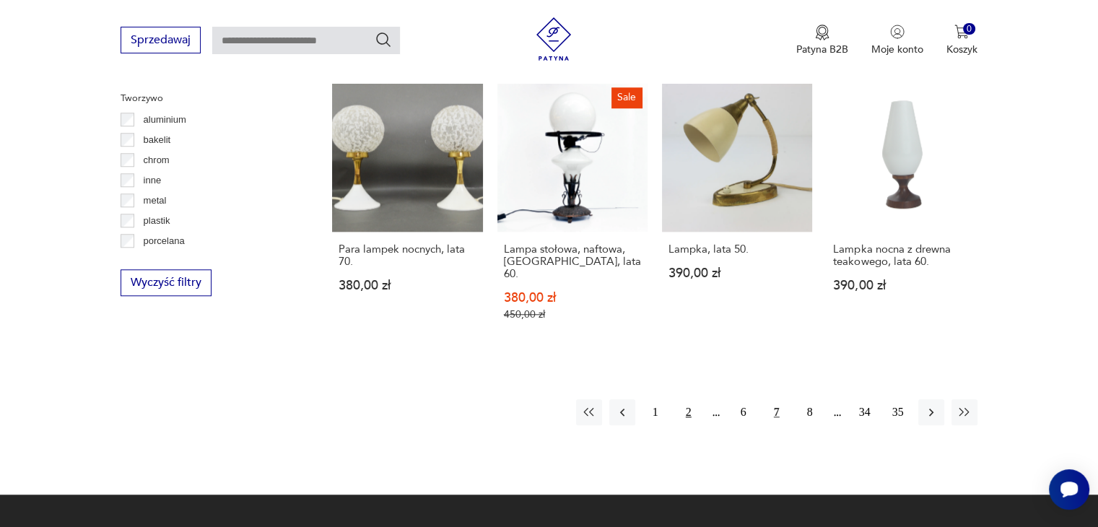
click at [683, 399] on button "2" at bounding box center [689, 412] width 26 height 26
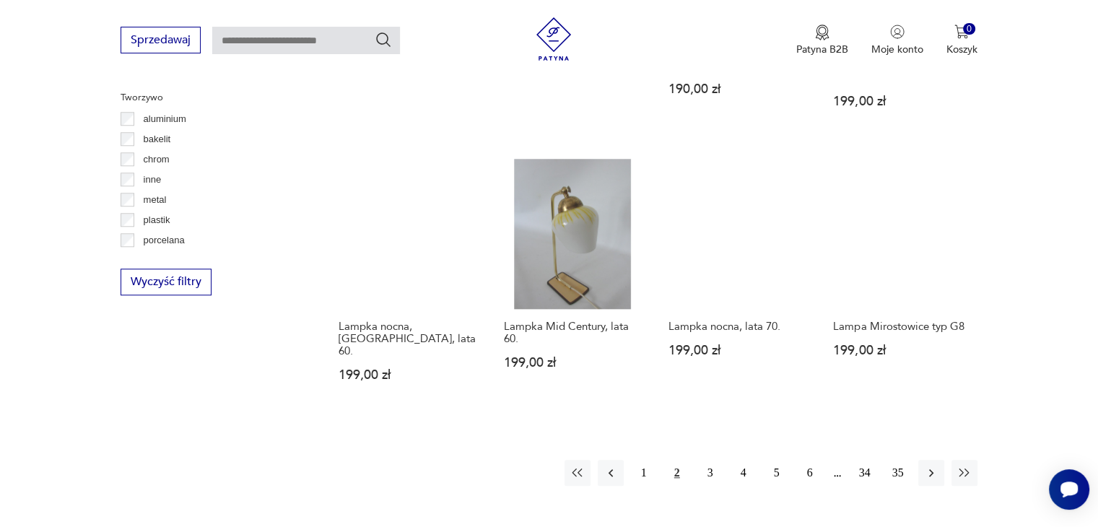
scroll to position [1422, 0]
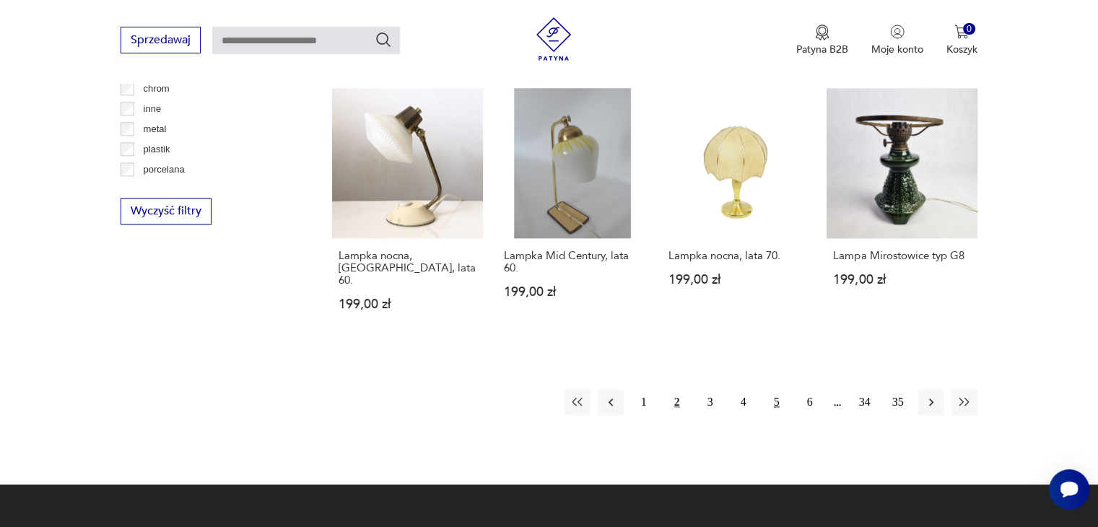
click at [774, 389] on button "5" at bounding box center [777, 402] width 26 height 26
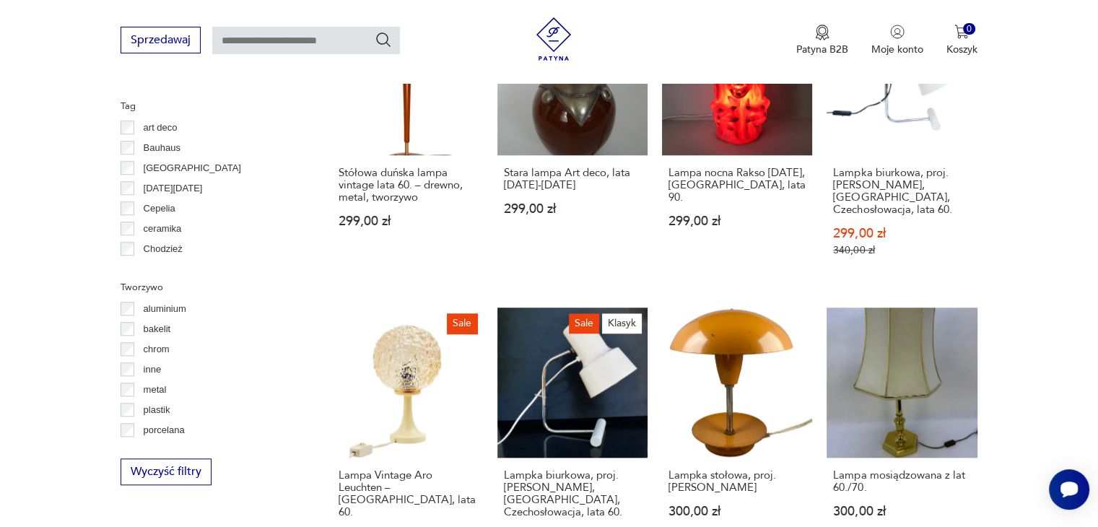
scroll to position [1423, 0]
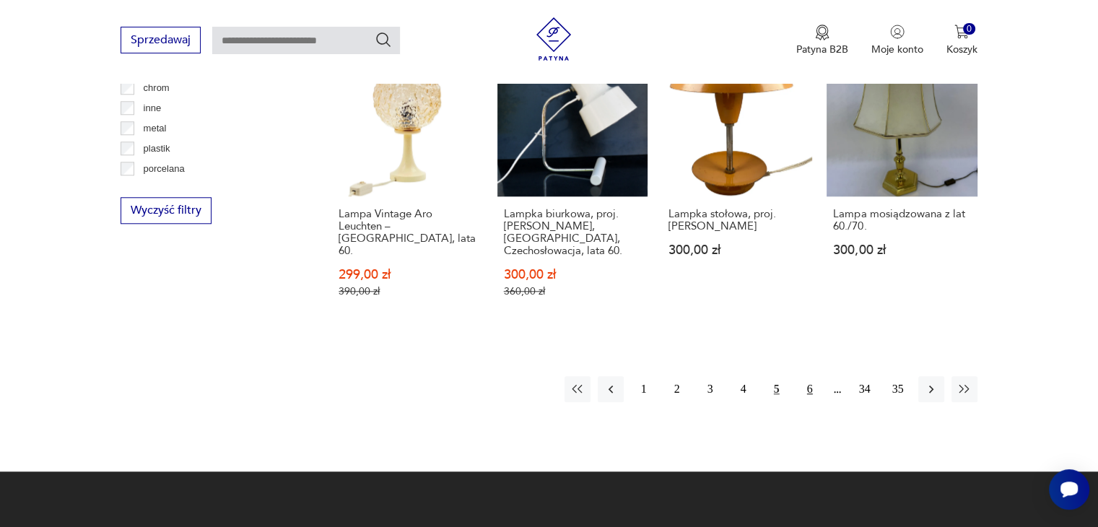
click at [806, 376] on button "6" at bounding box center [810, 389] width 26 height 26
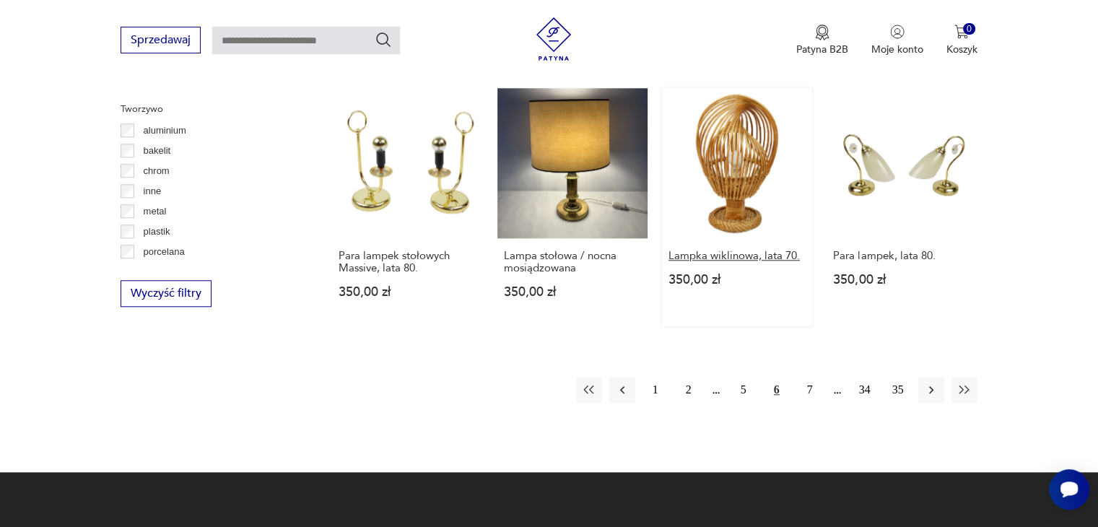
scroll to position [1278, 0]
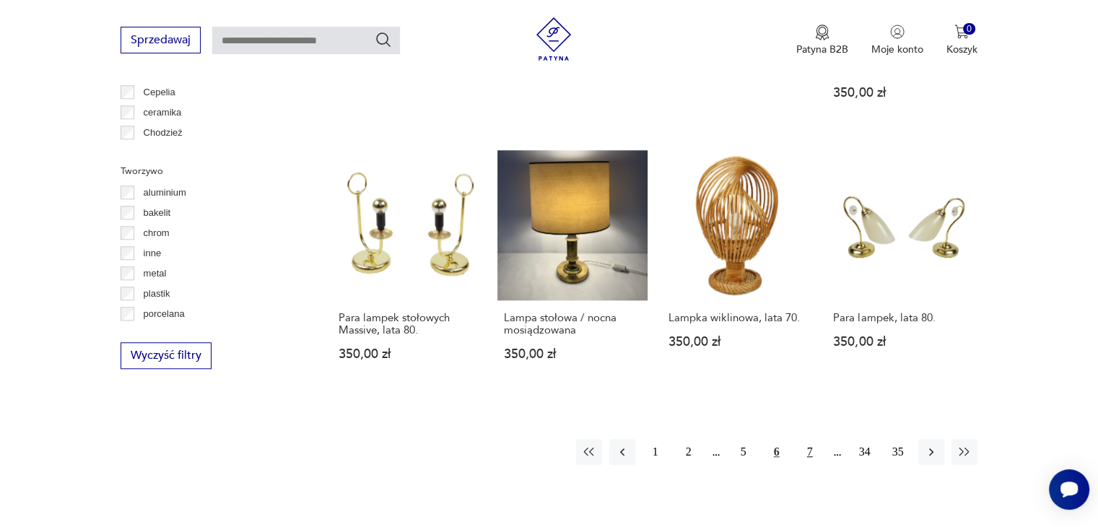
click at [803, 439] on button "7" at bounding box center [810, 452] width 26 height 26
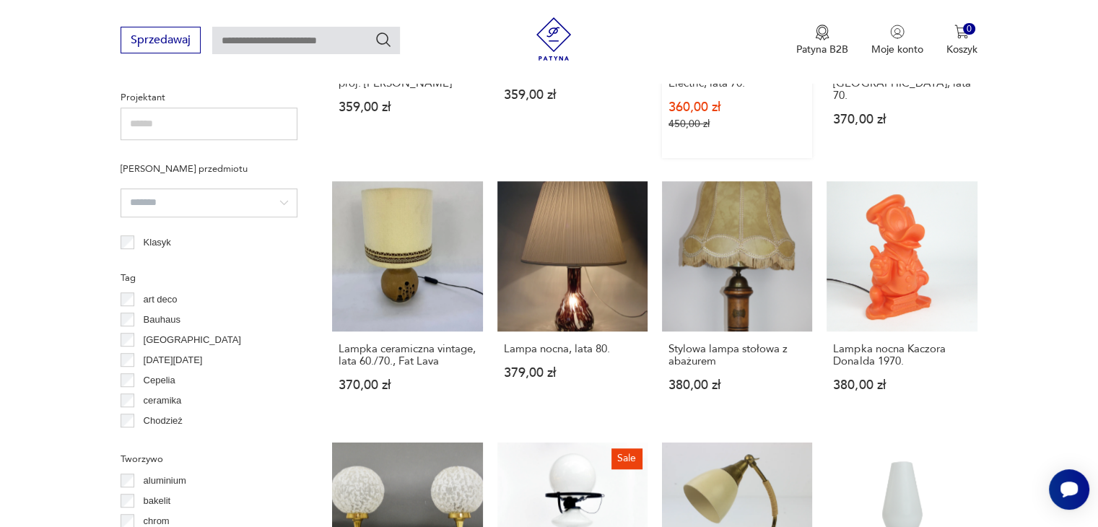
scroll to position [1278, 0]
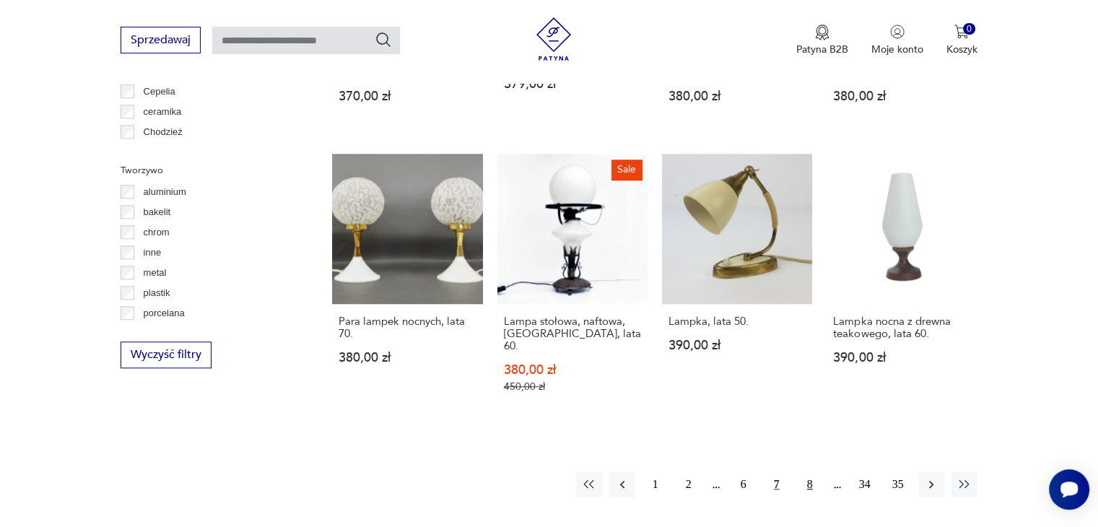
click at [809, 471] on button "8" at bounding box center [810, 484] width 26 height 26
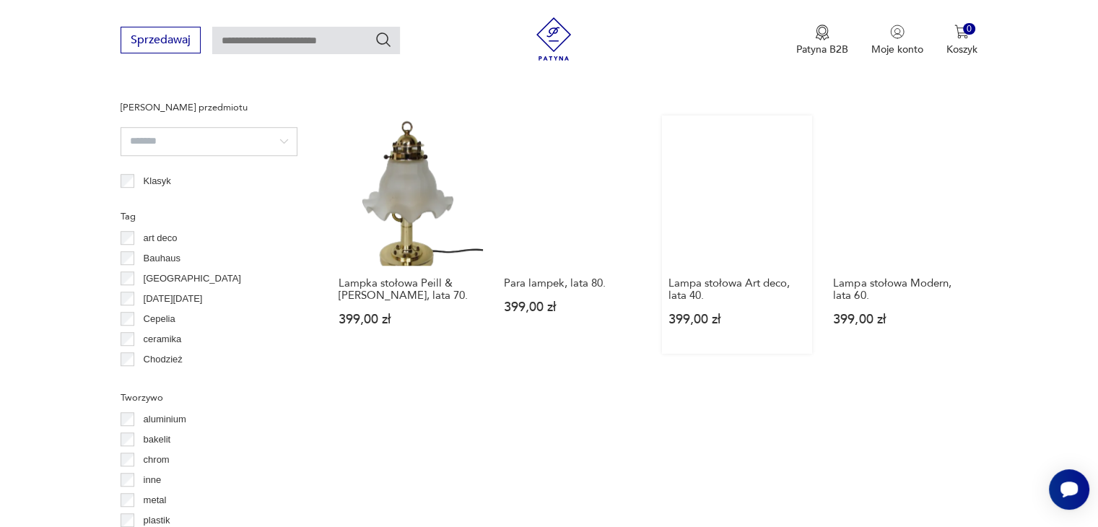
scroll to position [1278, 0]
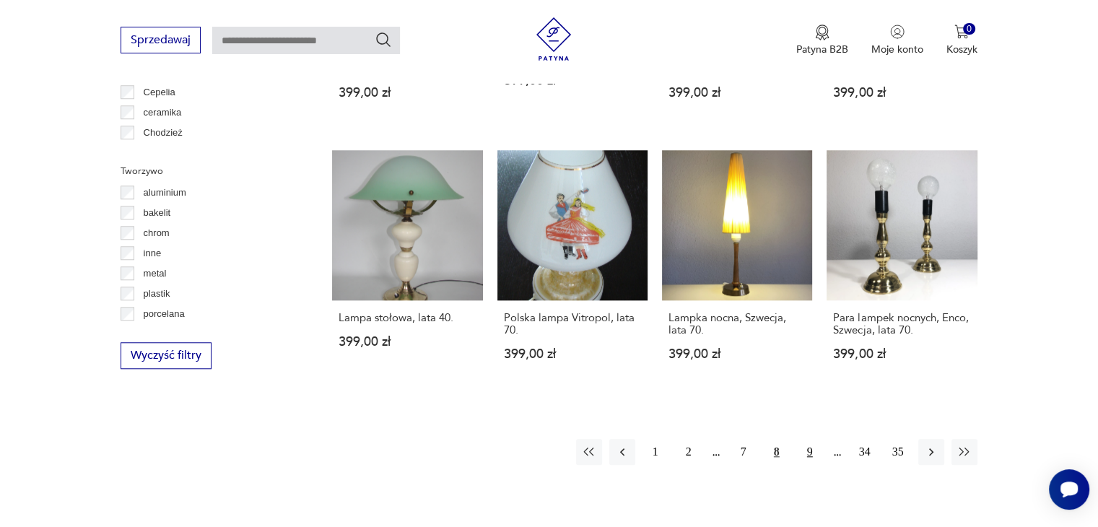
click at [808, 439] on button "9" at bounding box center [810, 452] width 26 height 26
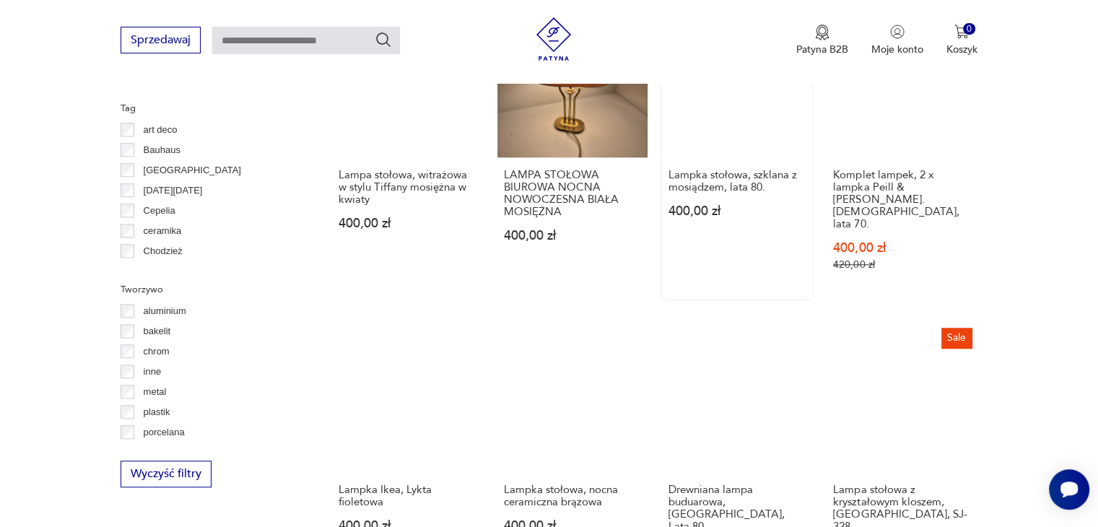
scroll to position [1134, 0]
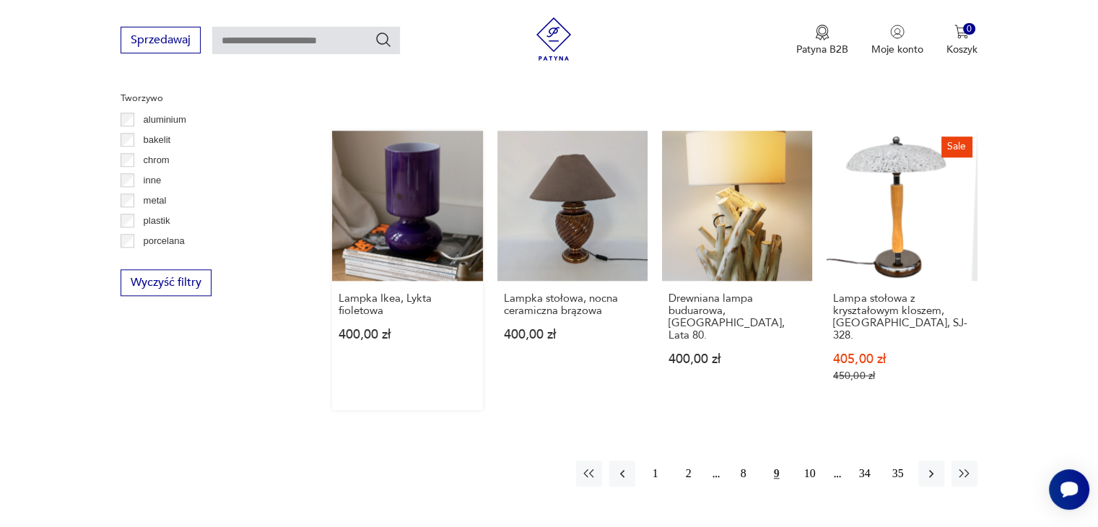
click at [397, 219] on link "Lampka Ikea, Lykta fioletowa 400,00 zł" at bounding box center [407, 270] width 150 height 279
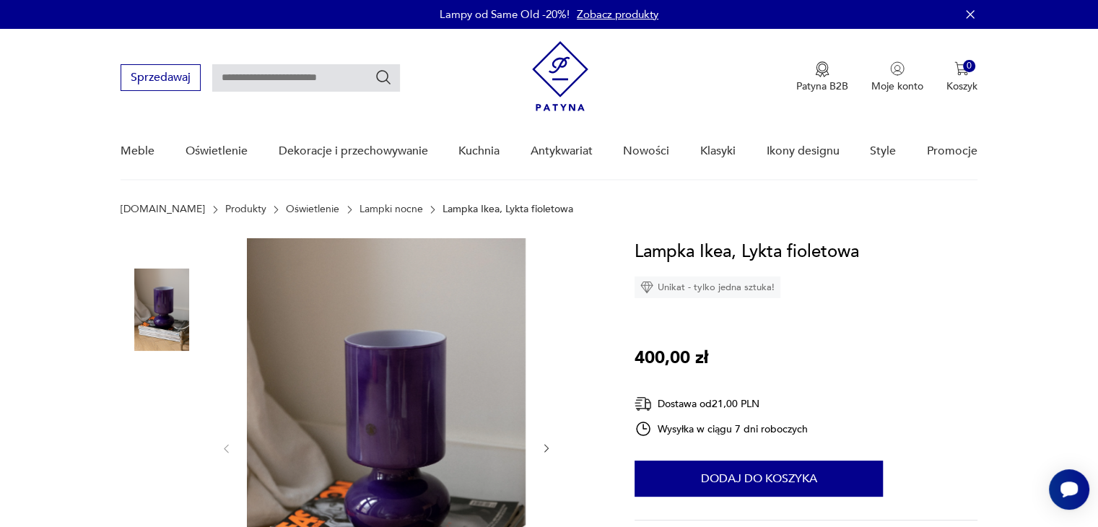
scroll to position [578, 0]
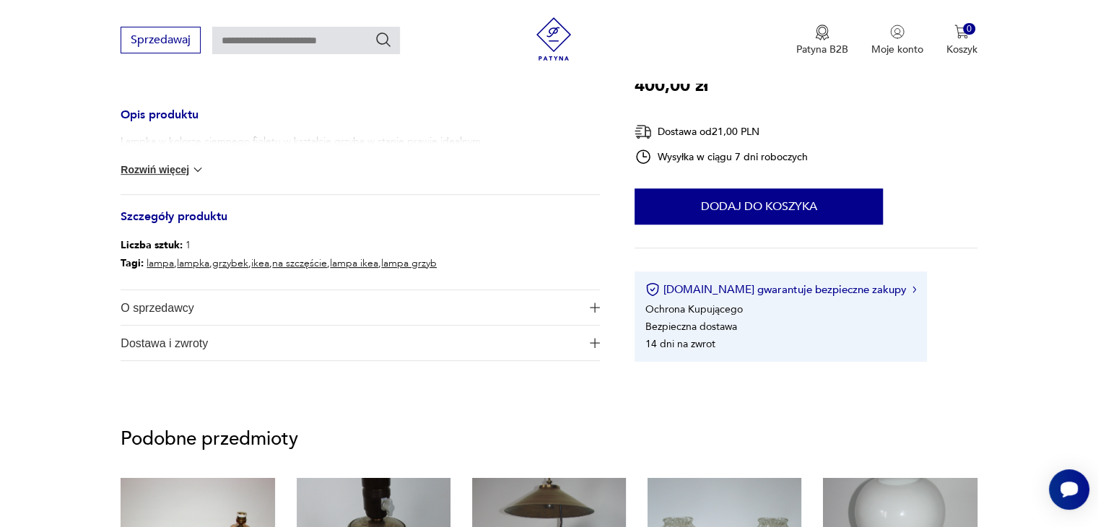
click at [209, 309] on span "O sprzedawcy" at bounding box center [350, 307] width 459 height 35
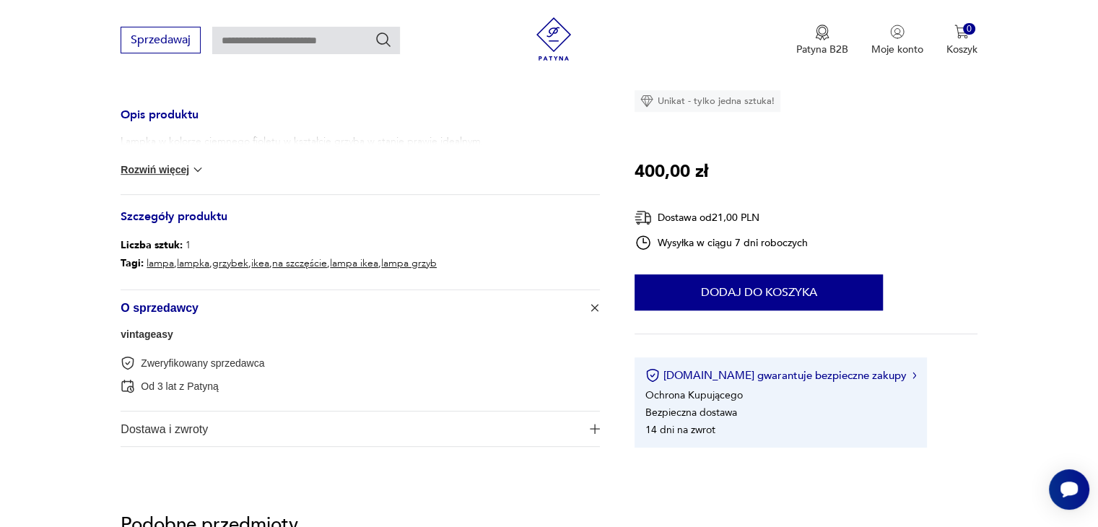
click at [155, 336] on link "vintageasy" at bounding box center [147, 334] width 52 height 12
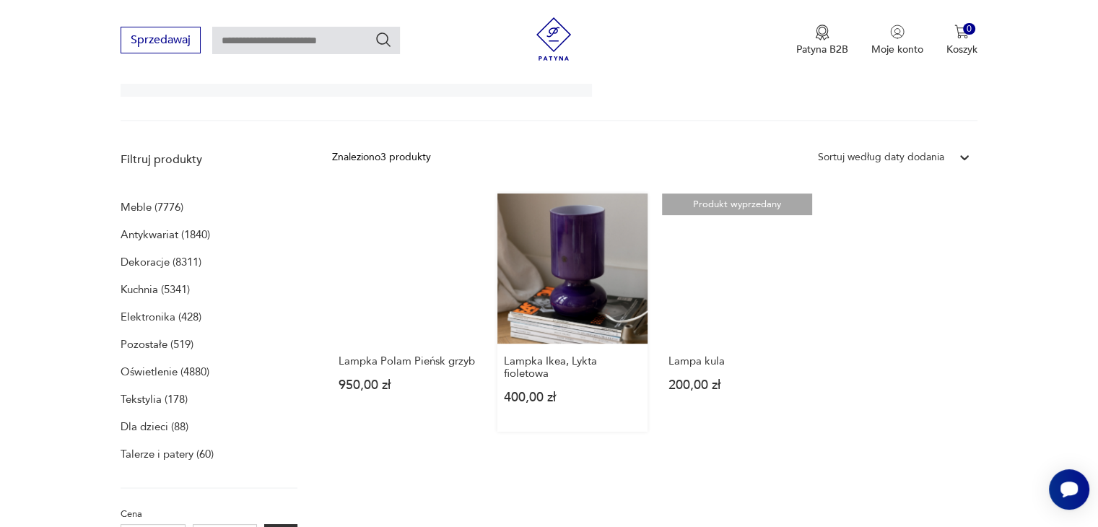
scroll to position [370, 0]
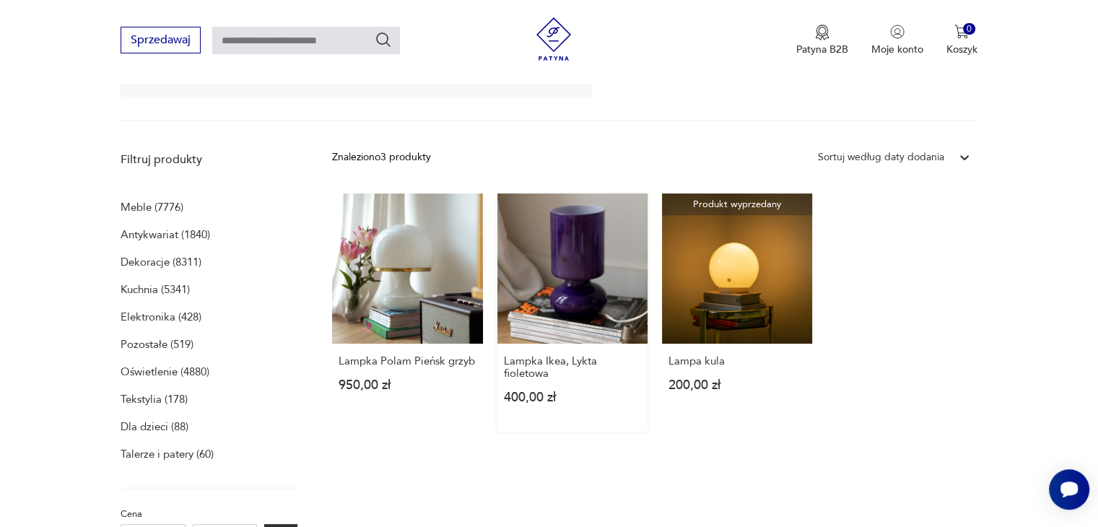
click at [566, 288] on link "Lampka Ikea, Lykta fioletowa 400,00 zł" at bounding box center [572, 312] width 150 height 238
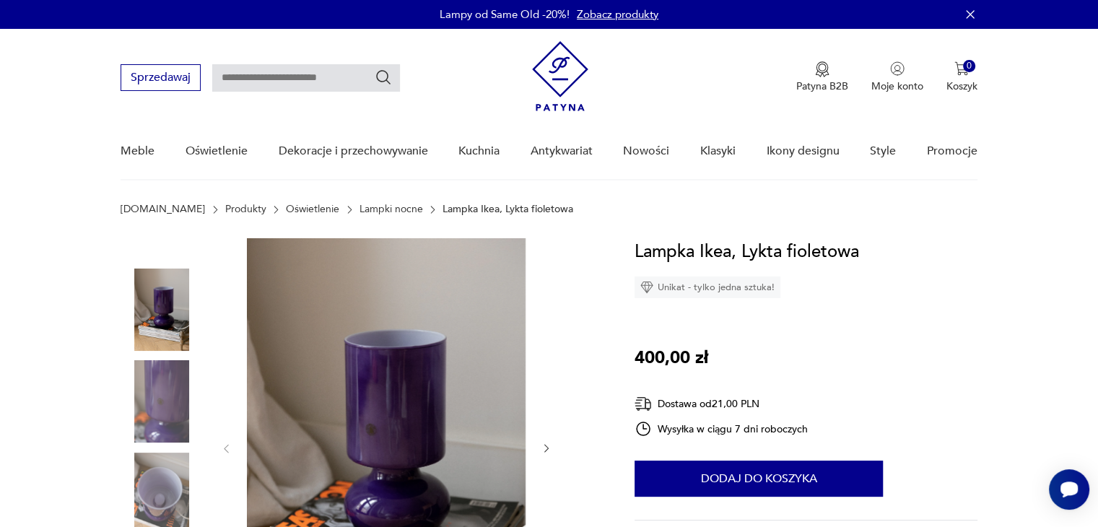
click at [167, 371] on img at bounding box center [162, 401] width 82 height 82
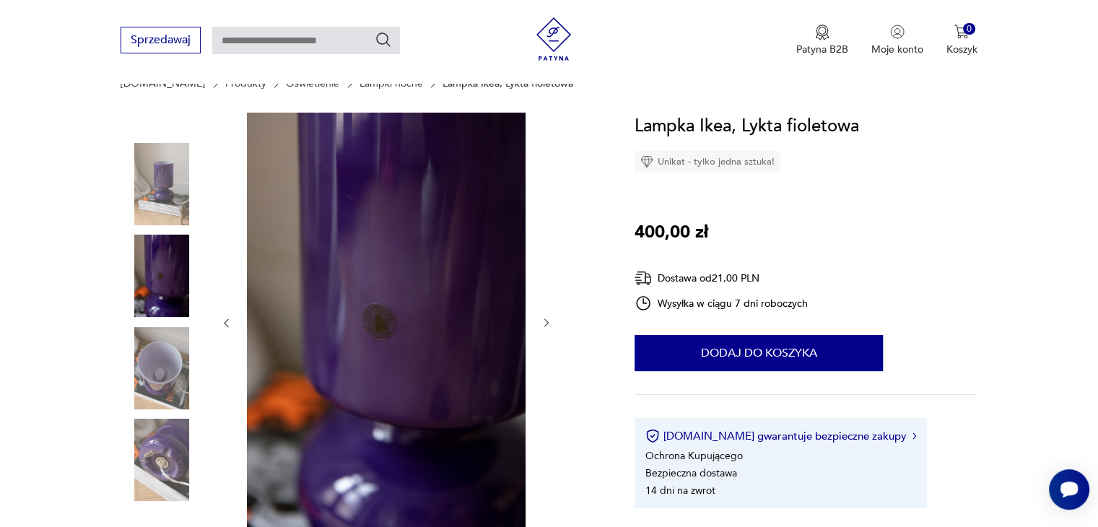
scroll to position [144, 0]
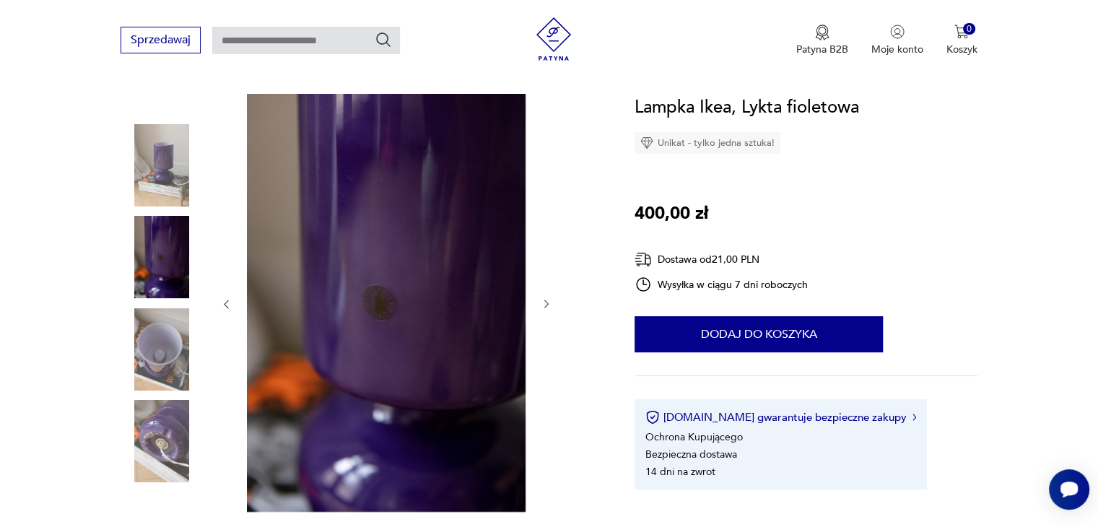
click at [148, 391] on div at bounding box center [162, 350] width 82 height 85
click at [154, 380] on img at bounding box center [162, 349] width 82 height 82
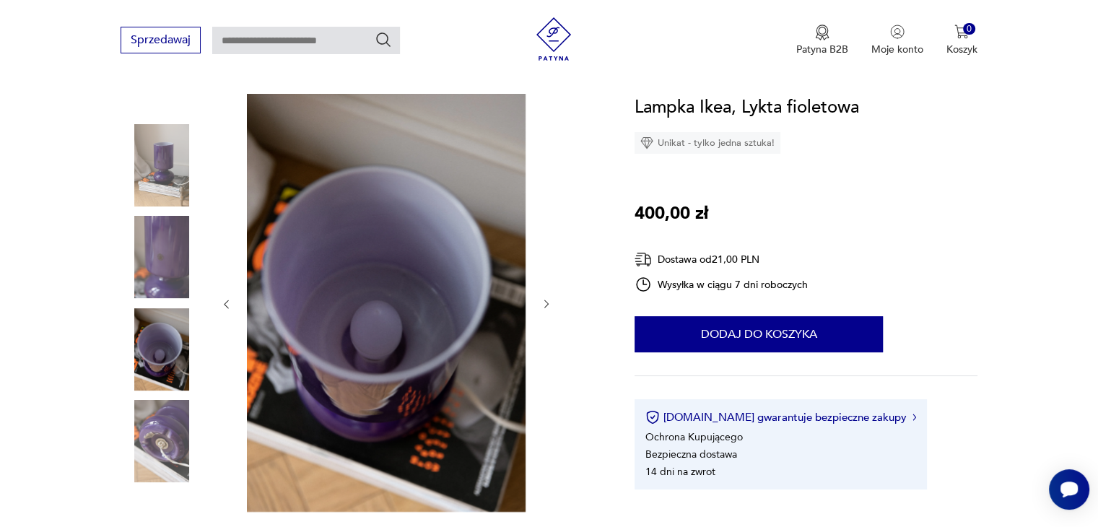
click at [152, 423] on img at bounding box center [162, 441] width 82 height 82
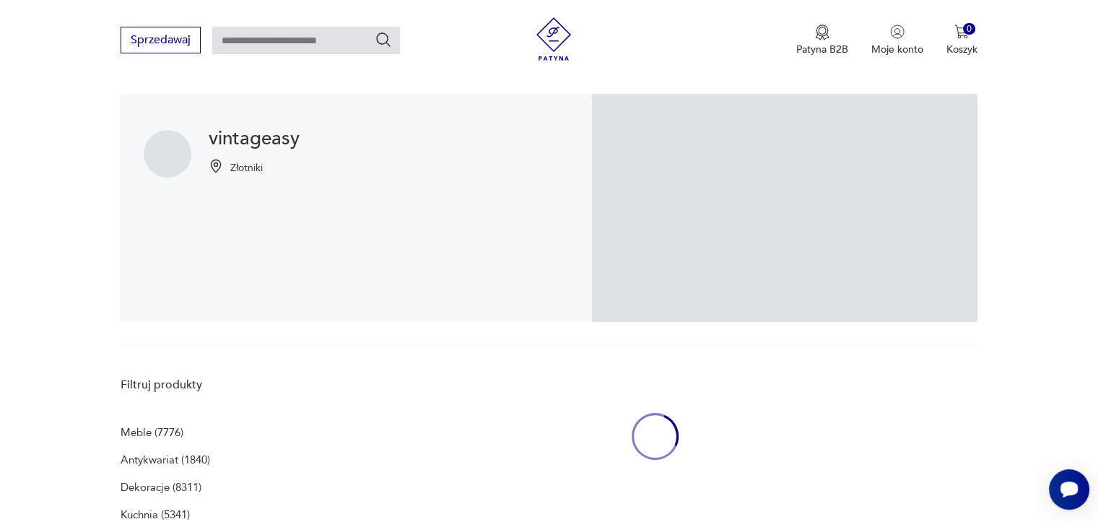
scroll to position [368, 0]
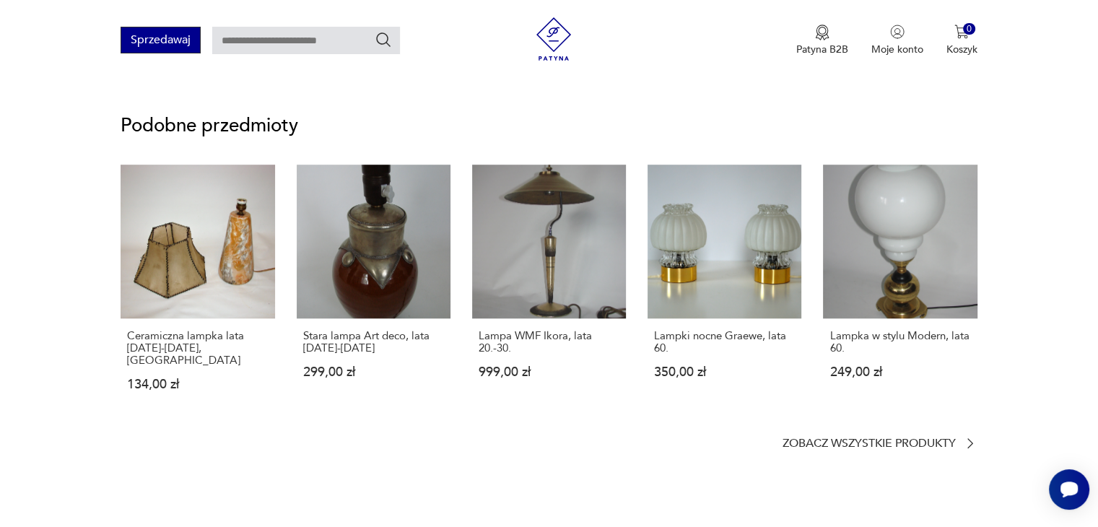
scroll to position [866, 0]
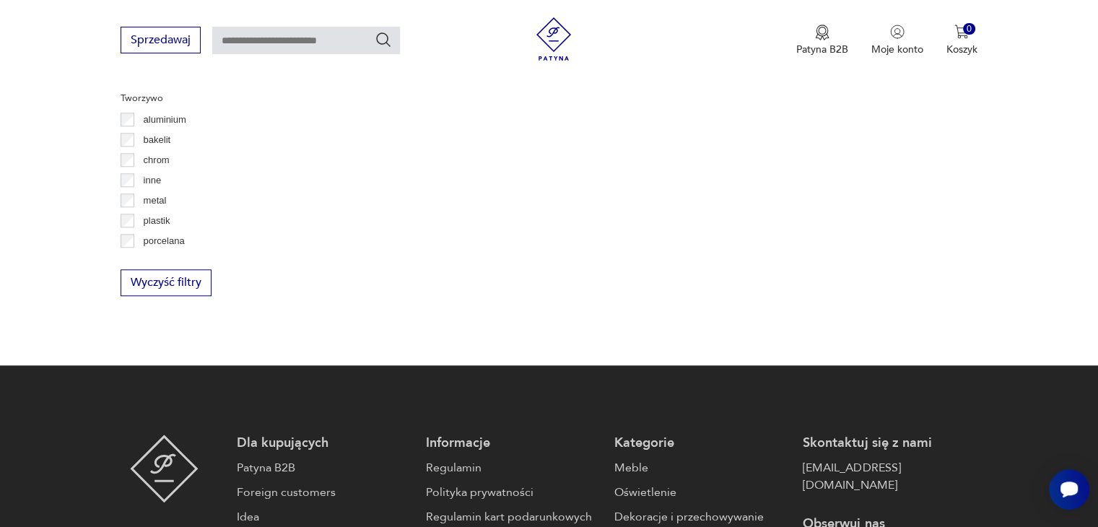
scroll to position [1484, 0]
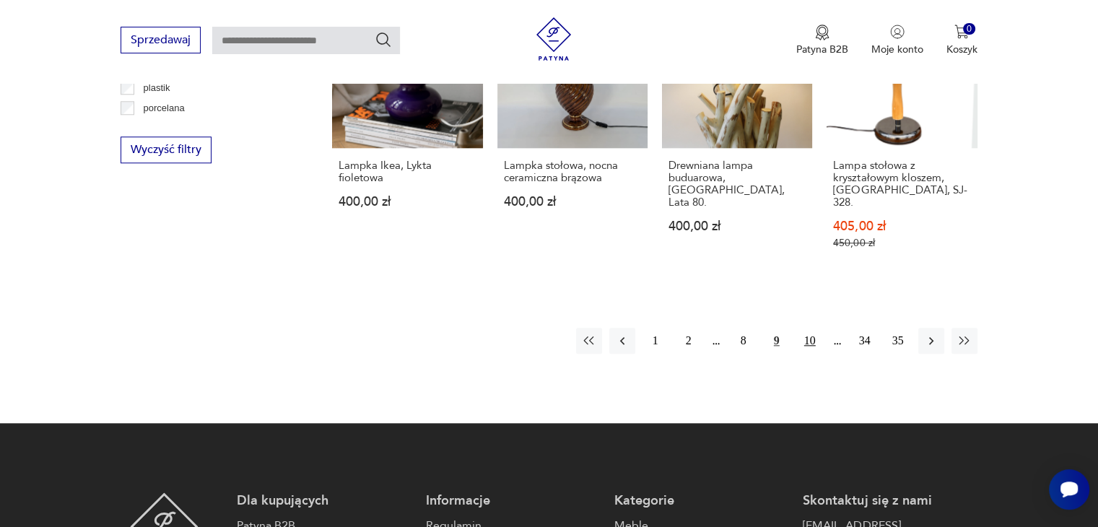
click at [808, 328] on button "10" at bounding box center [810, 341] width 26 height 26
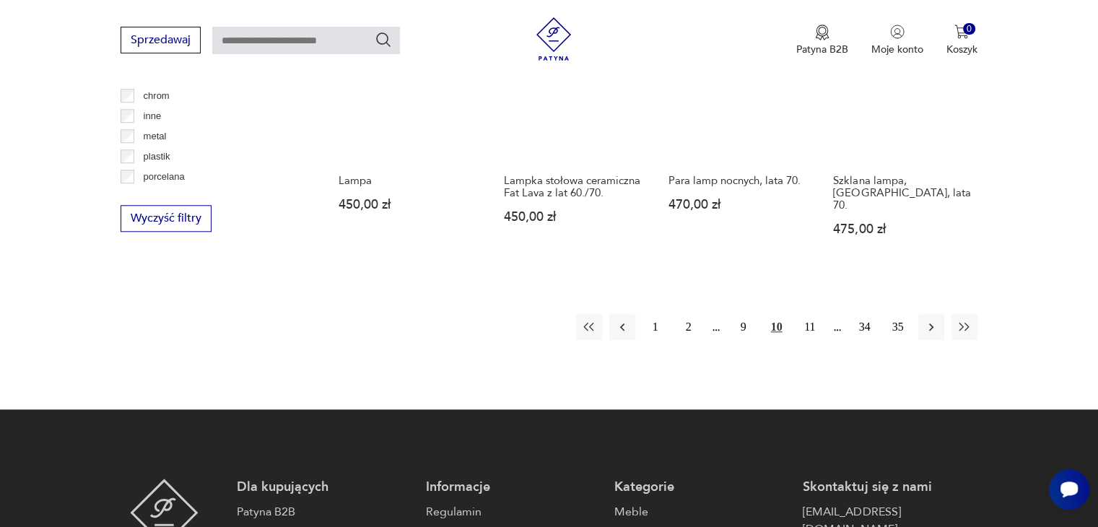
scroll to position [1422, 0]
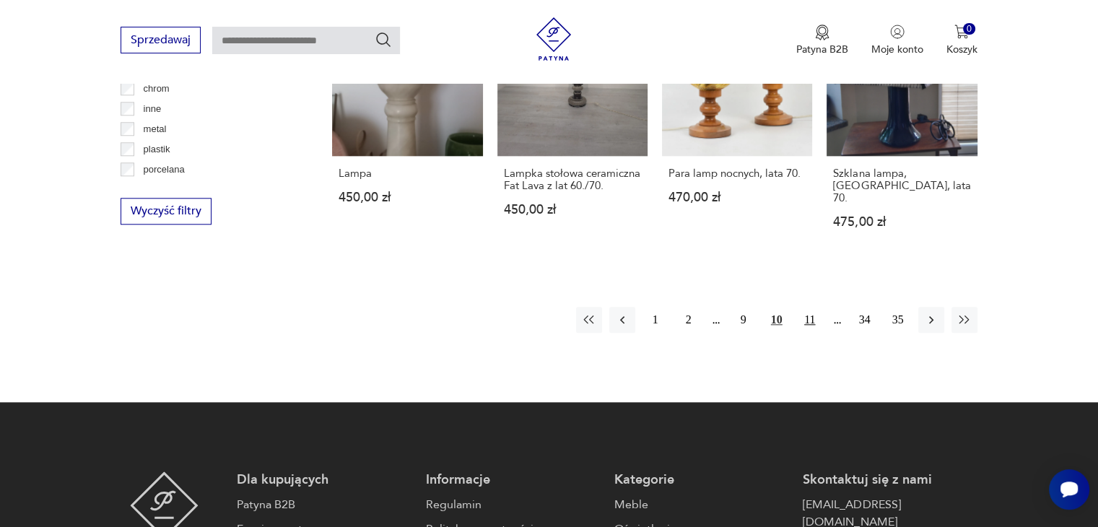
click at [805, 307] on button "11" at bounding box center [810, 320] width 26 height 26
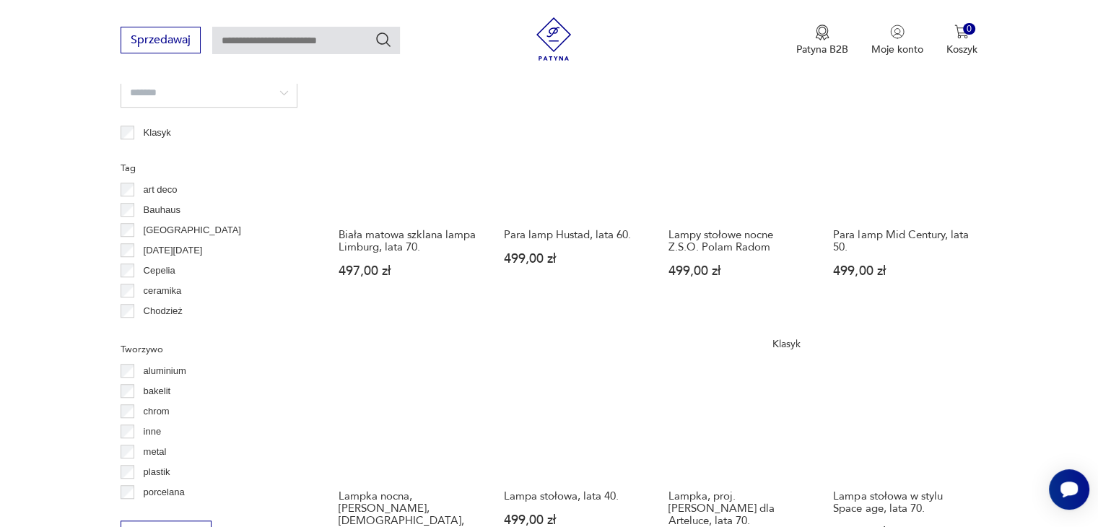
scroll to position [1278, 0]
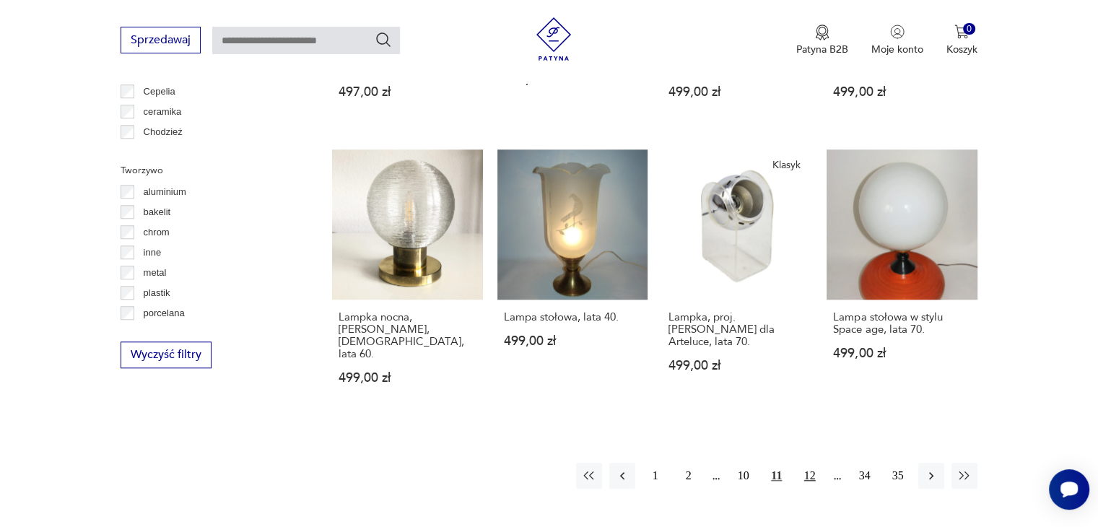
click at [807, 463] on button "12" at bounding box center [810, 476] width 26 height 26
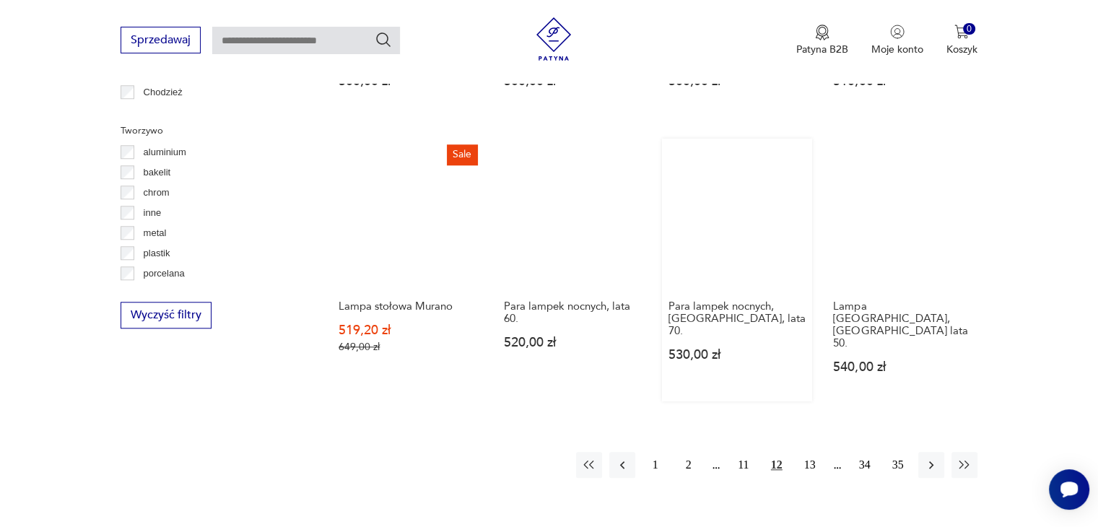
scroll to position [1350, 0]
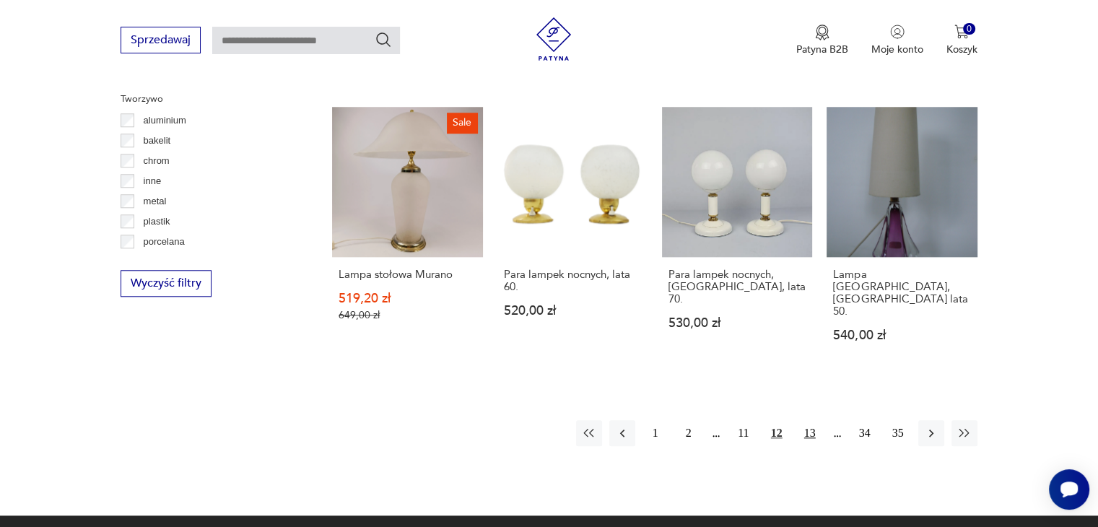
click at [811, 420] on button "13" at bounding box center [810, 433] width 26 height 26
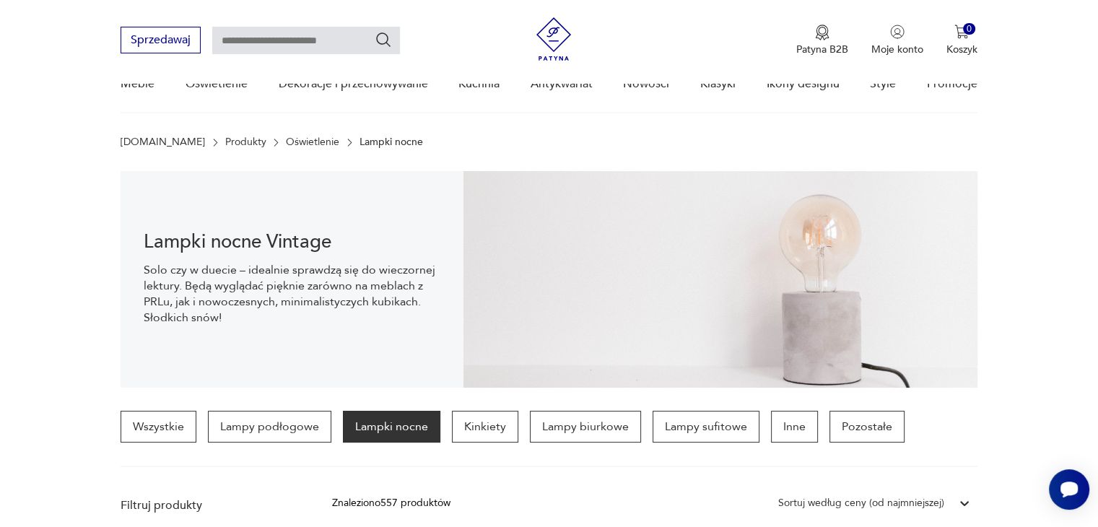
scroll to position [51, 0]
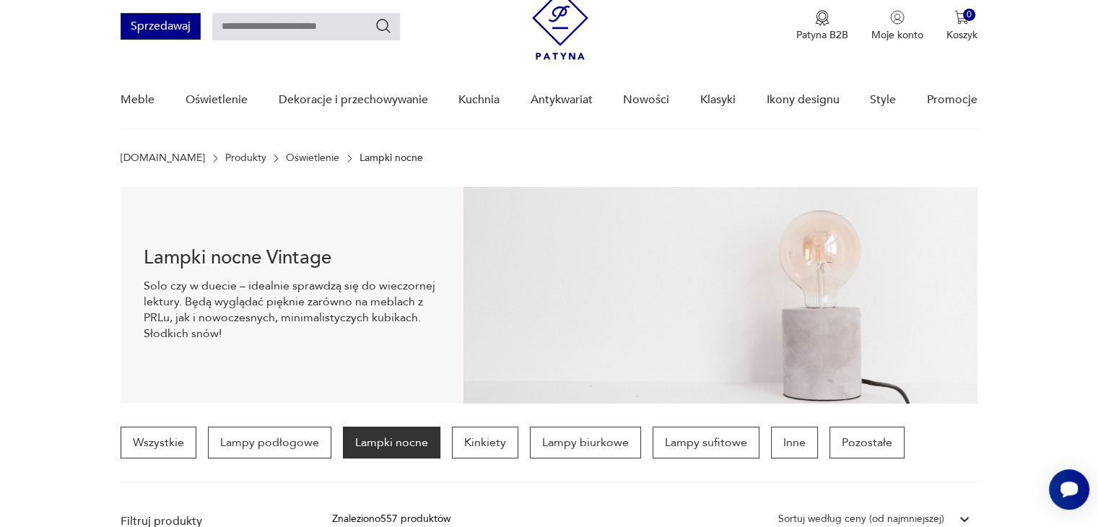
click at [163, 22] on button "Sprzedawaj" at bounding box center [161, 26] width 80 height 27
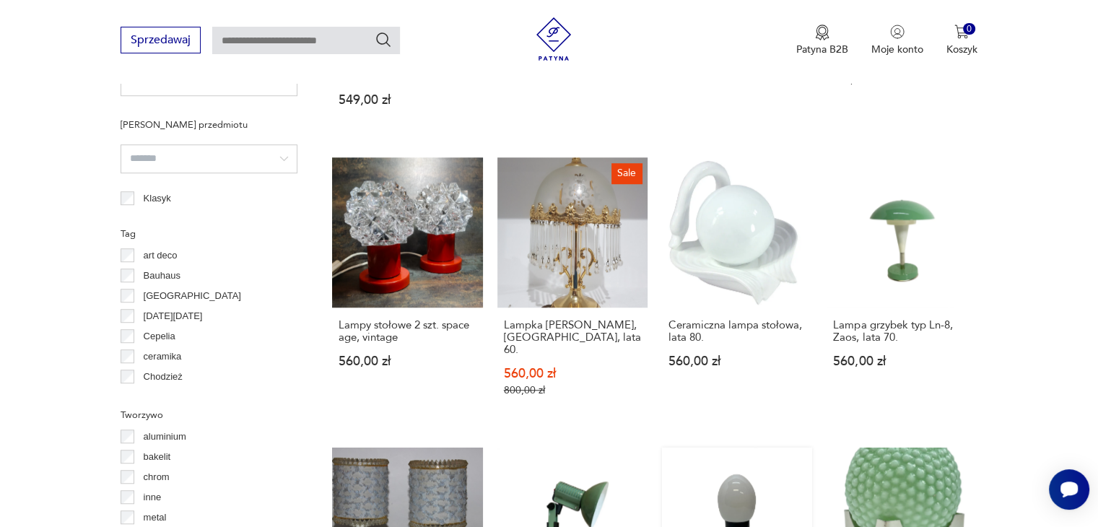
scroll to position [1032, 0]
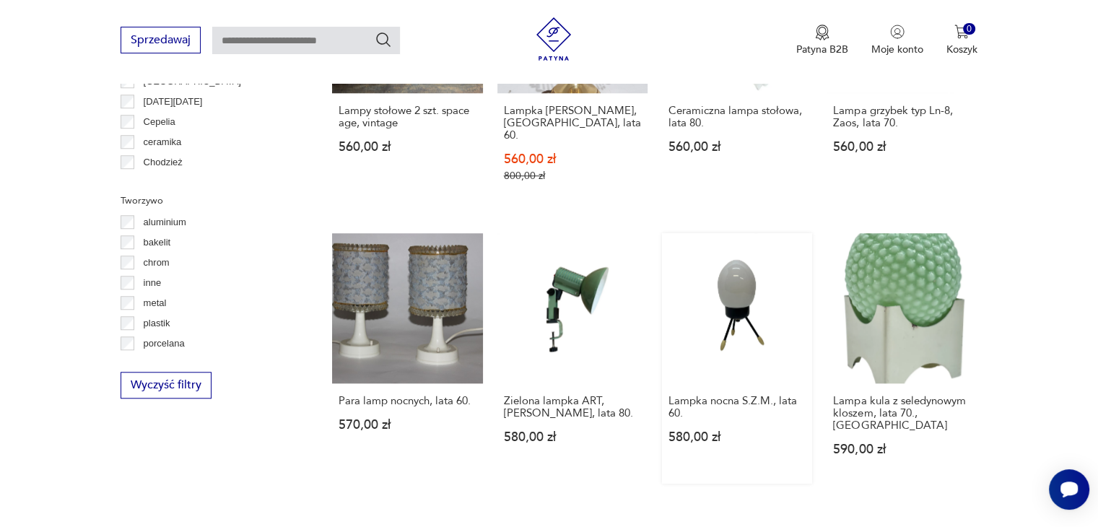
click at [751, 279] on link "Lampka nocna S.Z.M., lata 60. 580,00 zł" at bounding box center [737, 358] width 150 height 251
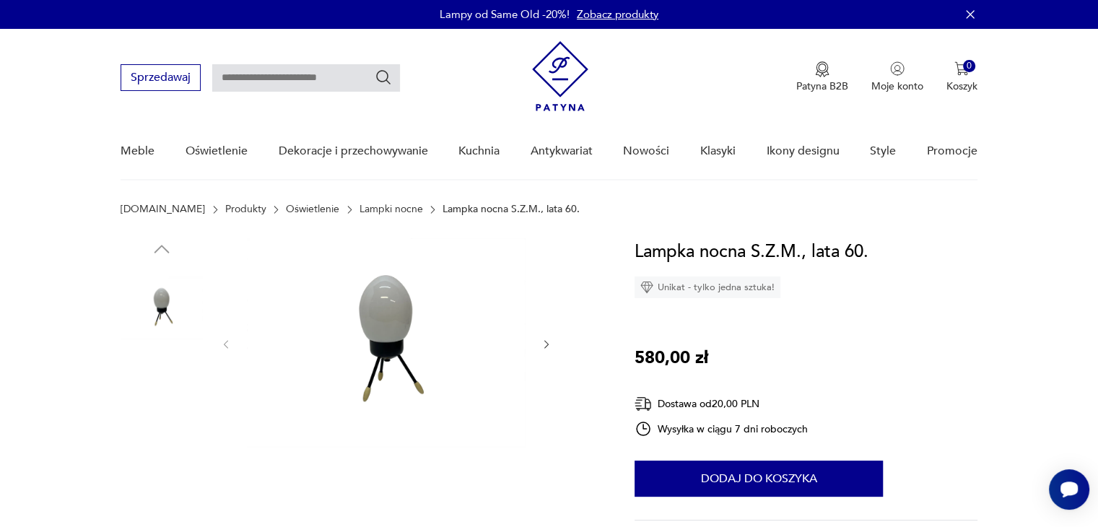
click at [159, 392] on img at bounding box center [162, 401] width 82 height 82
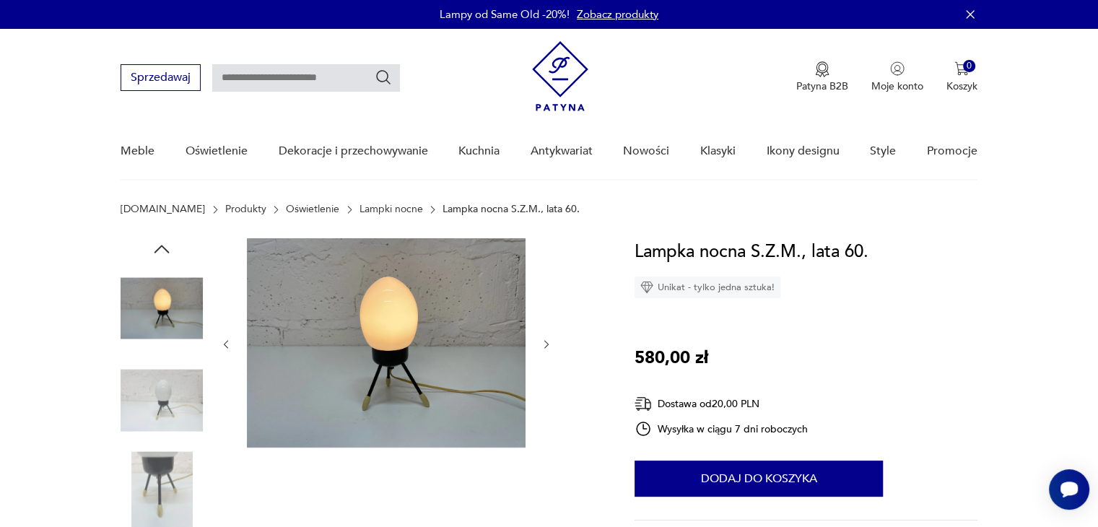
click at [180, 431] on img at bounding box center [162, 401] width 82 height 82
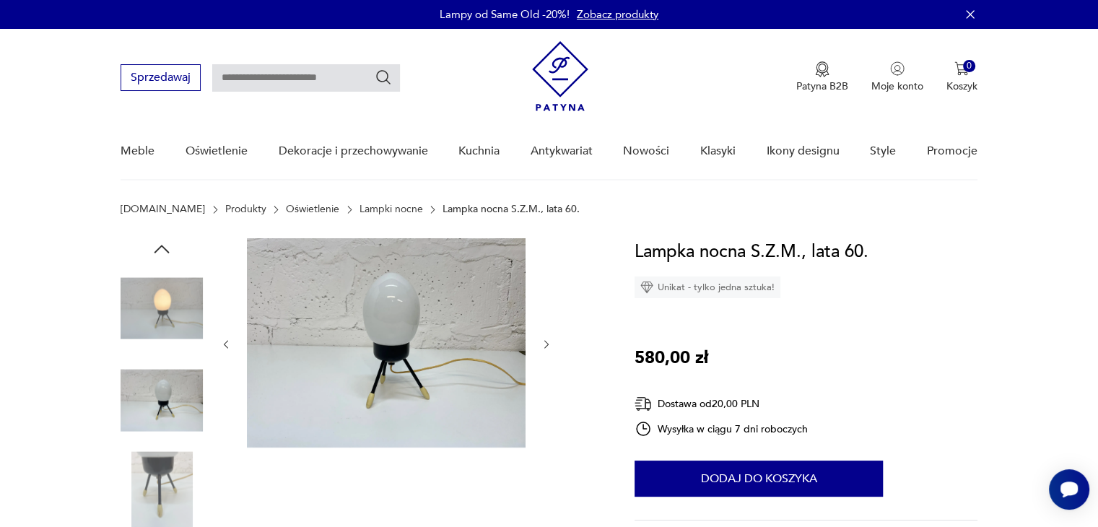
click at [174, 459] on img at bounding box center [162, 492] width 82 height 82
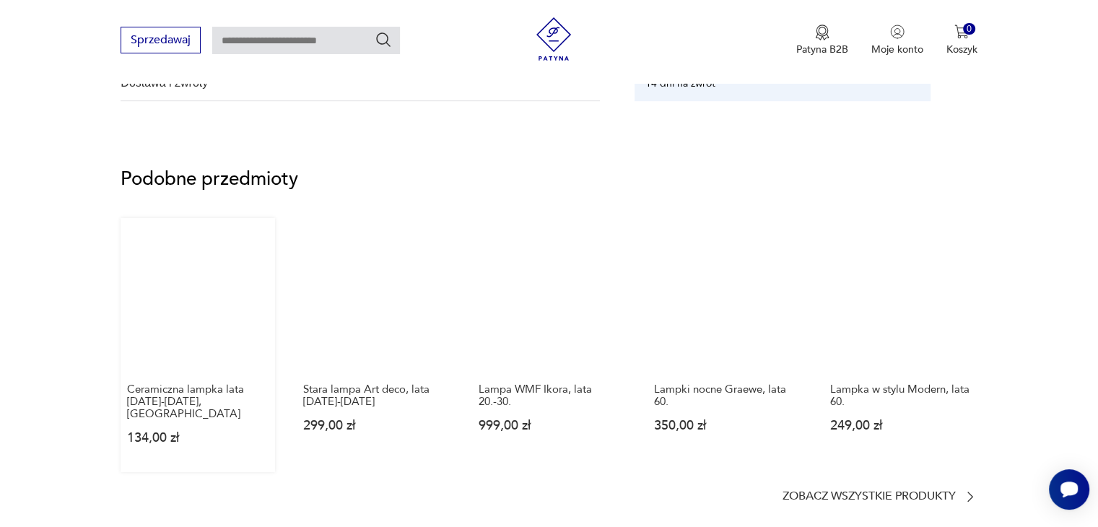
scroll to position [1011, 0]
